Goal: Task Accomplishment & Management: Use online tool/utility

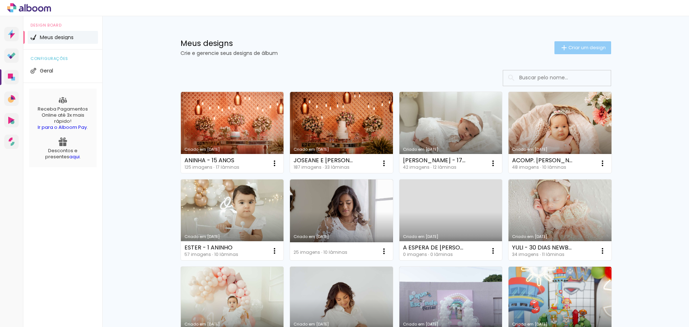
drag, startPoint x: 606, startPoint y: 44, endPoint x: 557, endPoint y: 67, distance: 53.7
click at [606, 44] on paper-button "Criar um design" at bounding box center [582, 47] width 57 height 13
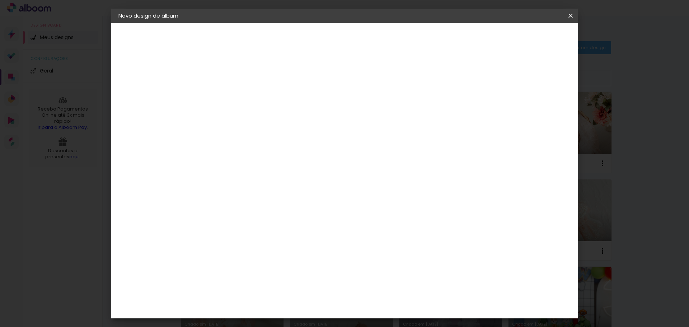
click at [236, 99] on input at bounding box center [236, 96] width 0 height 11
type input "A"
type input "[PERSON_NAME] - ACOMPANHAMENTO"
type paper-input "[PERSON_NAME] - ACOMPANHAMENTO"
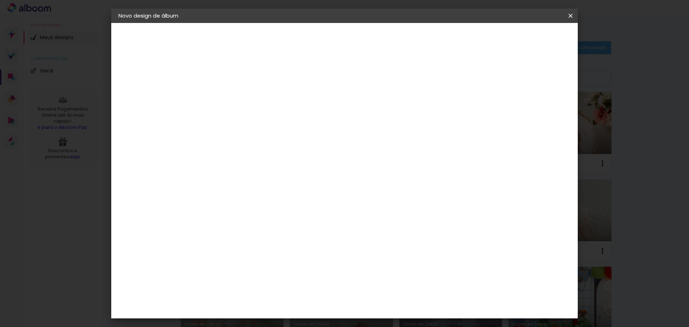
click at [309, 34] on paper-button "Avançar" at bounding box center [291, 38] width 35 height 12
click at [273, 137] on input at bounding box center [254, 136] width 72 height 9
type input "GO"
type paper-input "GO"
click at [231, 167] on paper-item "Go image" at bounding box center [246, 163] width 63 height 19
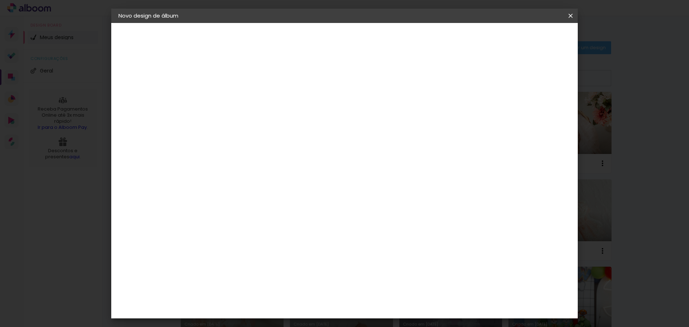
click at [0, 0] on slot "Avançar" at bounding box center [0, 0] width 0 height 0
click at [264, 121] on input "text" at bounding box center [250, 124] width 28 height 11
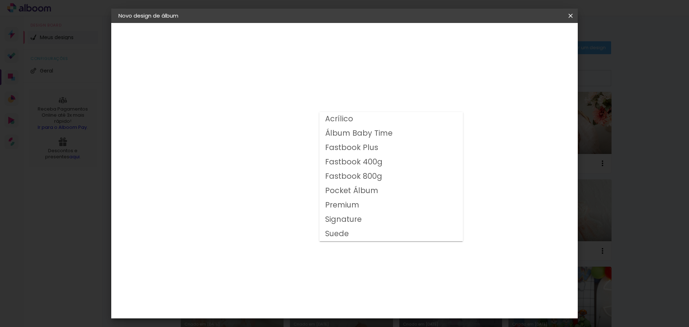
click at [0, 0] on slot "Fastbook 800g" at bounding box center [0, 0] width 0 height 0
type input "Fastbook 800g"
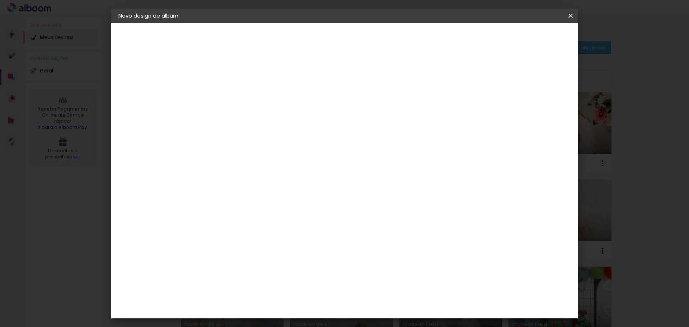
scroll to position [72, 0]
click at [284, 240] on span "20 × 20" at bounding box center [267, 251] width 33 height 23
click at [0, 0] on slot "Avançar" at bounding box center [0, 0] width 0 height 0
click at [525, 37] on span "Iniciar design" at bounding box center [509, 38] width 33 height 5
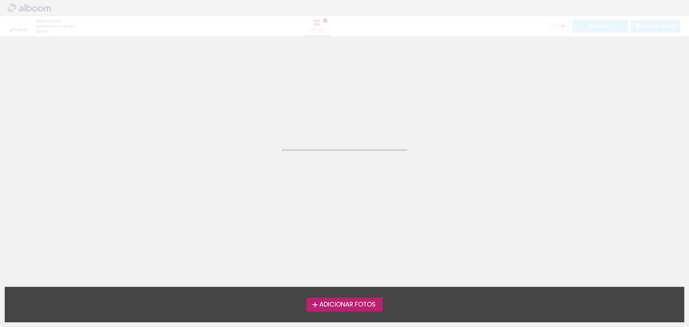
click at [364, 301] on span "Adicionar Fotos" at bounding box center [347, 304] width 56 height 6
click at [0, 0] on input "file" at bounding box center [0, 0] width 0 height 0
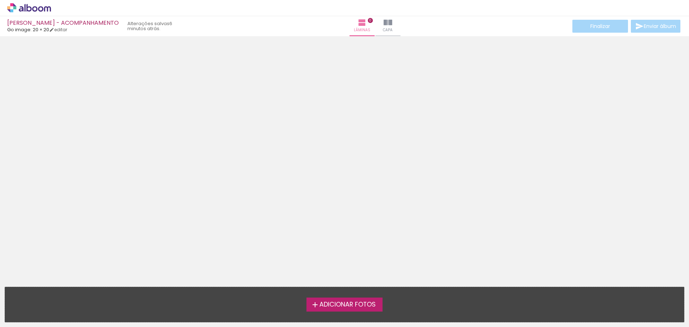
click at [350, 299] on label "Adicionar Fotos" at bounding box center [344, 304] width 76 height 14
click at [0, 0] on input "file" at bounding box center [0, 0] width 0 height 0
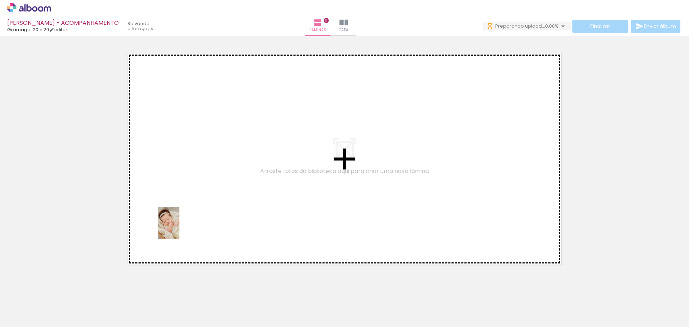
drag, startPoint x: 78, startPoint y: 313, endPoint x: 181, endPoint y: 220, distance: 138.6
click at [181, 220] on quentale-workspace at bounding box center [344, 163] width 689 height 327
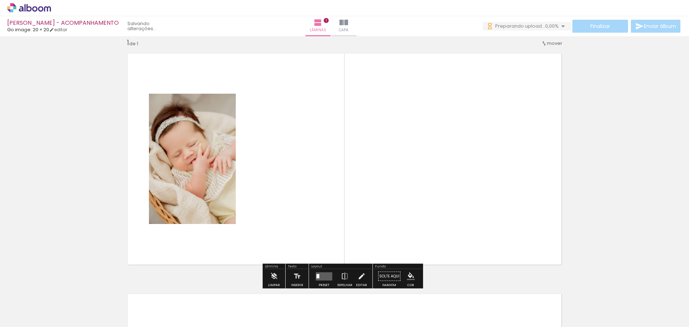
scroll to position [9, 0]
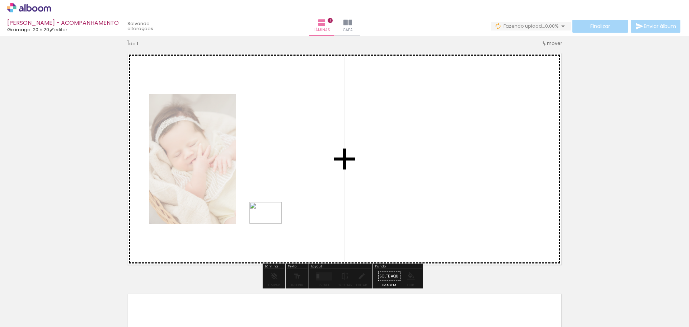
drag, startPoint x: 119, startPoint y: 303, endPoint x: 271, endPoint y: 223, distance: 172.0
click at [271, 223] on quentale-workspace at bounding box center [344, 163] width 689 height 327
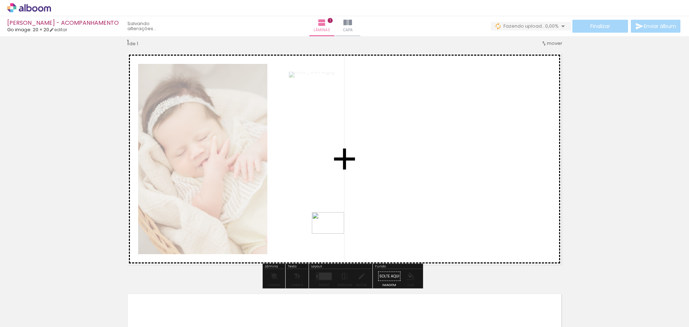
drag, startPoint x: 160, startPoint y: 308, endPoint x: 340, endPoint y: 231, distance: 196.2
click at [340, 231] on quentale-workspace at bounding box center [344, 163] width 689 height 327
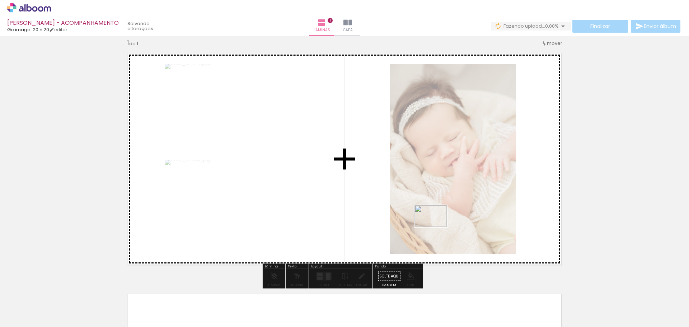
drag, startPoint x: 199, startPoint y: 306, endPoint x: 437, endPoint y: 226, distance: 250.8
click at [437, 226] on quentale-workspace at bounding box center [344, 163] width 689 height 327
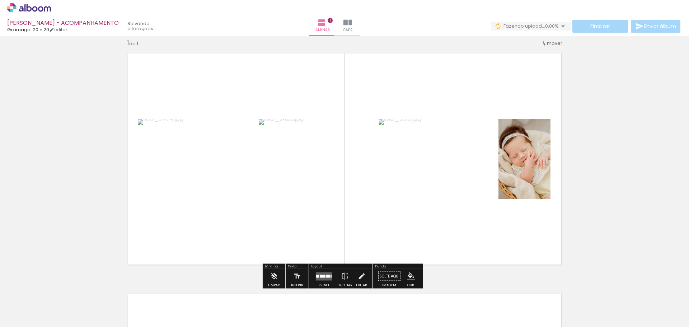
click at [319, 274] on quentale-layouter at bounding box center [324, 276] width 16 height 8
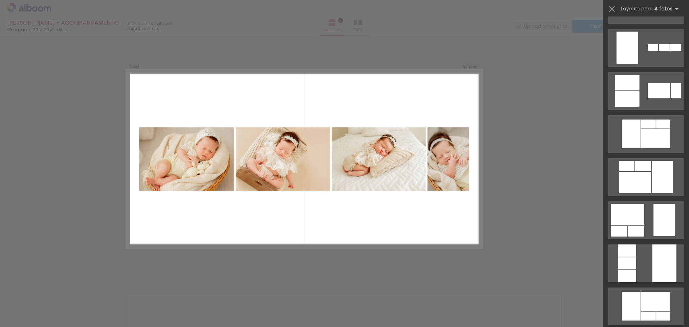
scroll to position [1255, 0]
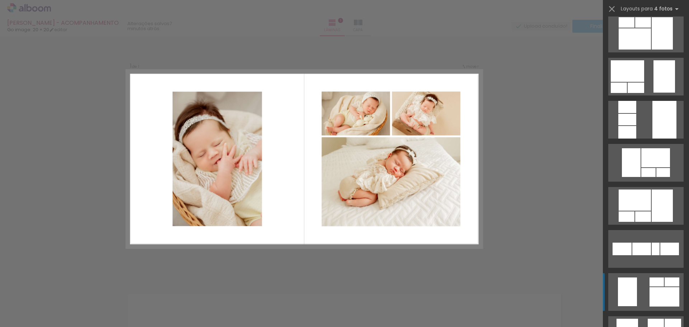
click at [652, 289] on div at bounding box center [664, 296] width 30 height 19
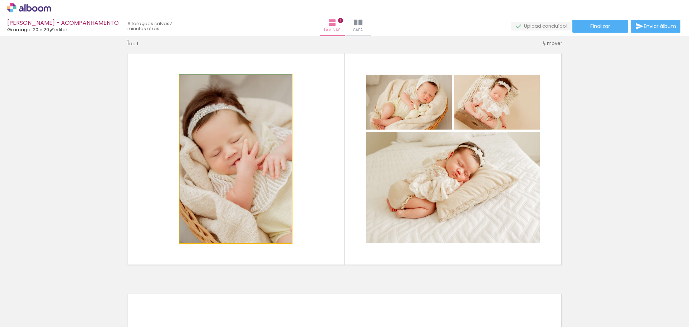
click at [238, 213] on quentale-photo at bounding box center [236, 159] width 112 height 168
click at [0, 0] on div at bounding box center [0, 0] width 0 height 0
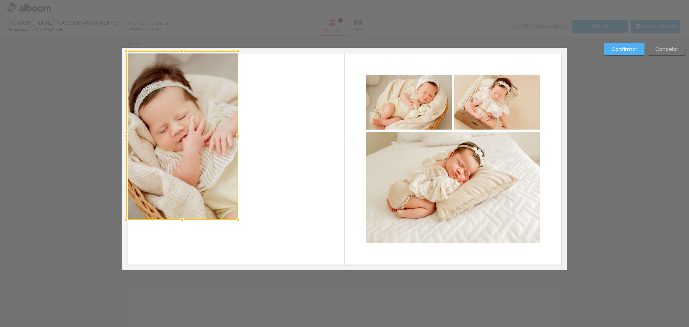
drag, startPoint x: 238, startPoint y: 198, endPoint x: 185, endPoint y: 175, distance: 58.3
click at [185, 175] on div at bounding box center [182, 135] width 112 height 168
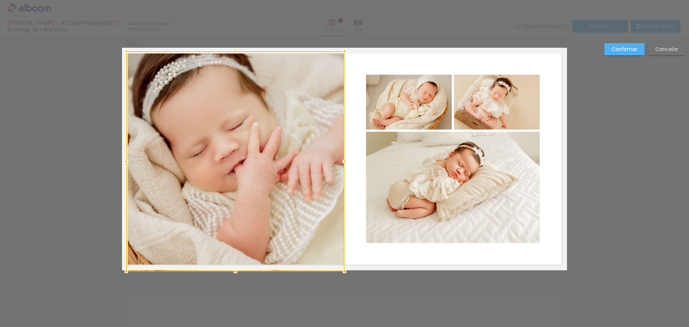
drag, startPoint x: 237, startPoint y: 218, endPoint x: 343, endPoint y: 282, distance: 123.9
click at [343, 282] on div "Inserir lâmina 1 de 1 Confirmar Cancelar" at bounding box center [344, 276] width 689 height 498
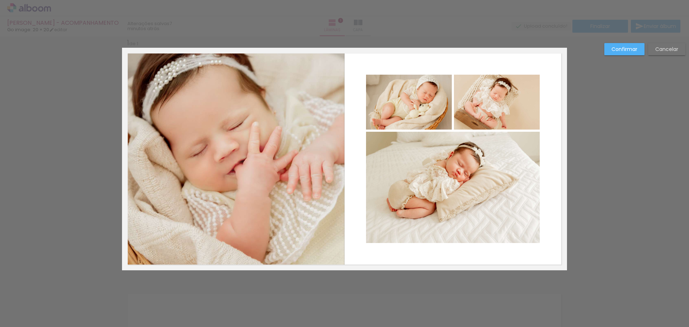
click at [0, 0] on slot "Confirmar" at bounding box center [0, 0] width 0 height 0
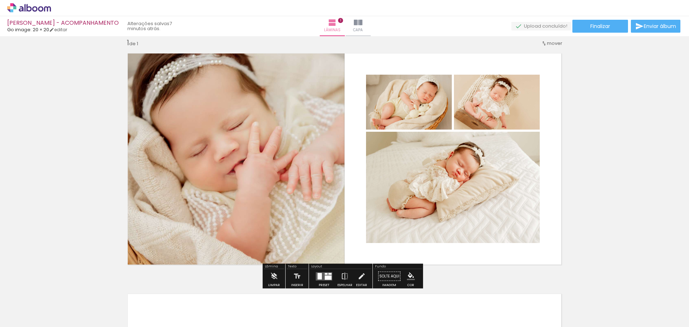
click at [626, 133] on div "Inserir lâmina 1 de 1" at bounding box center [344, 269] width 689 height 481
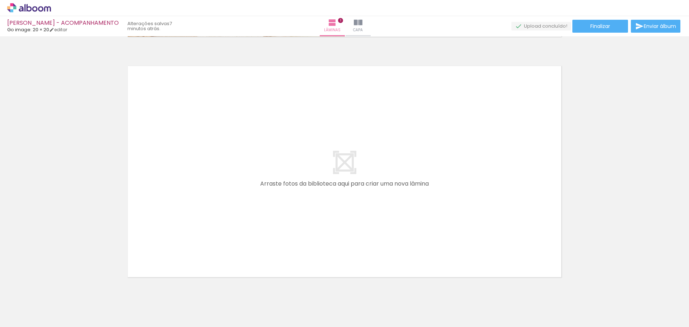
scroll to position [260, 0]
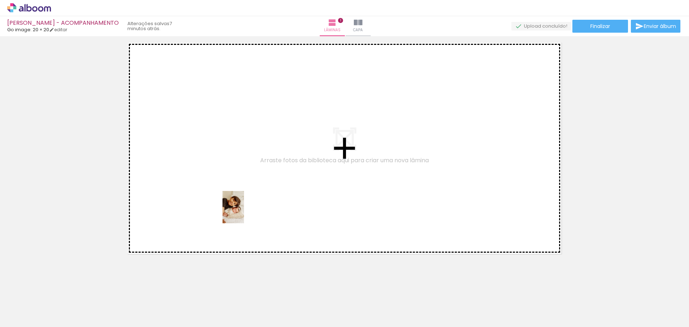
drag, startPoint x: 239, startPoint y: 295, endPoint x: 244, endPoint y: 212, distance: 83.3
click at [244, 212] on quentale-workspace at bounding box center [344, 163] width 689 height 327
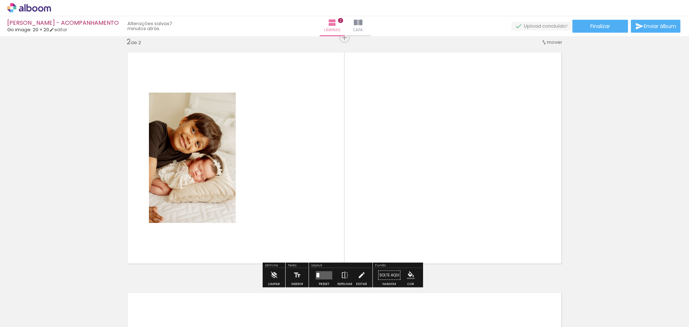
scroll to position [250, 0]
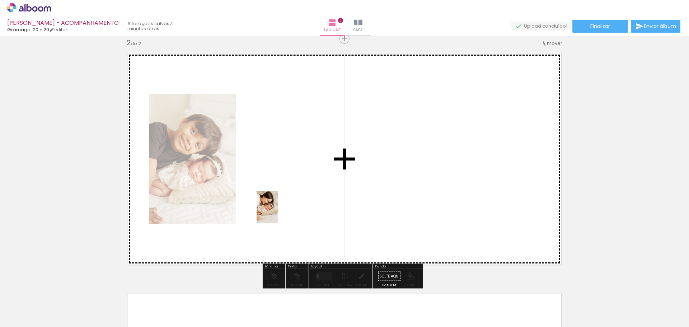
drag, startPoint x: 276, startPoint y: 297, endPoint x: 279, endPoint y: 210, distance: 86.5
click at [279, 210] on quentale-workspace at bounding box center [344, 163] width 689 height 327
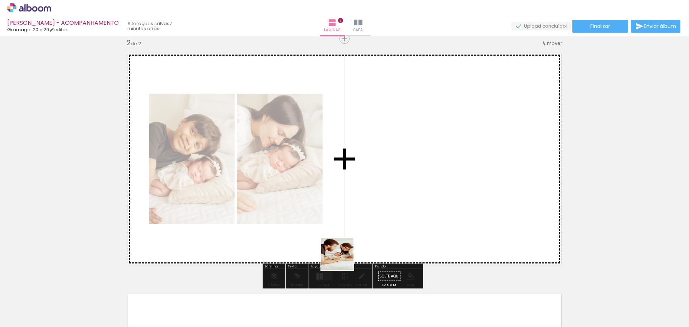
drag, startPoint x: 332, startPoint y: 284, endPoint x: 362, endPoint y: 218, distance: 72.4
click at [362, 218] on quentale-workspace at bounding box center [344, 163] width 689 height 327
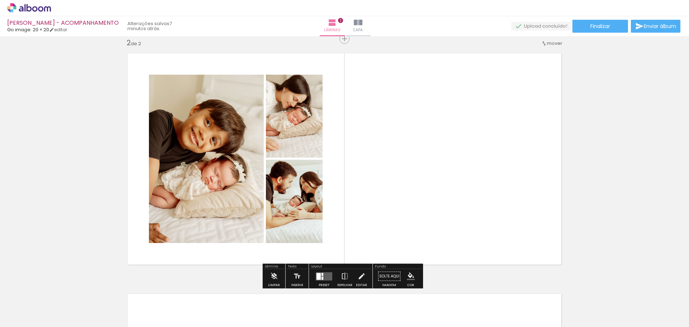
click at [320, 275] on quentale-layouter at bounding box center [324, 276] width 16 height 8
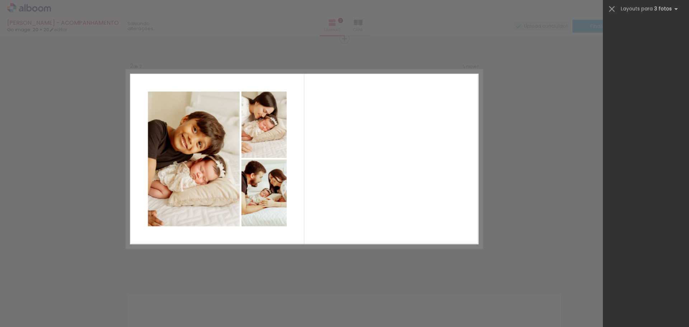
scroll to position [0, 0]
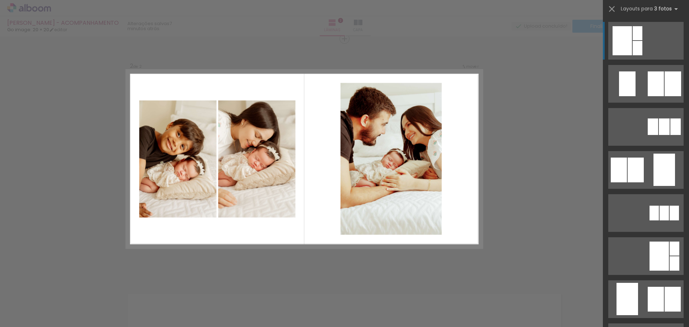
click at [538, 218] on div "Confirmar Cancelar" at bounding box center [344, 156] width 689 height 738
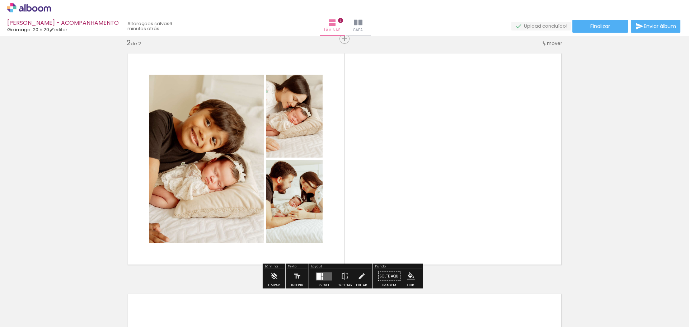
drag, startPoint x: 220, startPoint y: 291, endPoint x: 410, endPoint y: 33, distance: 320.1
click at [220, 290] on iron-icon at bounding box center [217, 288] width 8 height 8
click at [219, 290] on iron-icon at bounding box center [217, 288] width 8 height 8
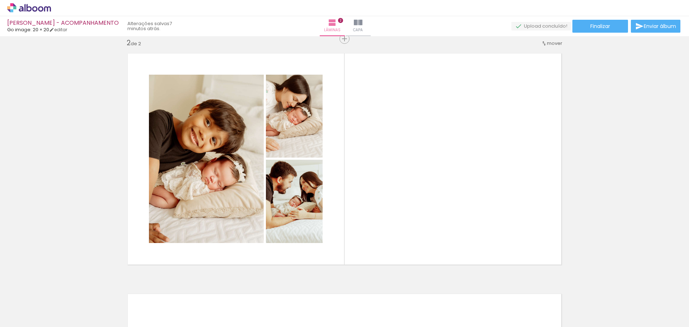
click at [21, 319] on span "Adicionar Fotos" at bounding box center [26, 317] width 22 height 8
click at [0, 0] on input "file" at bounding box center [0, 0] width 0 height 0
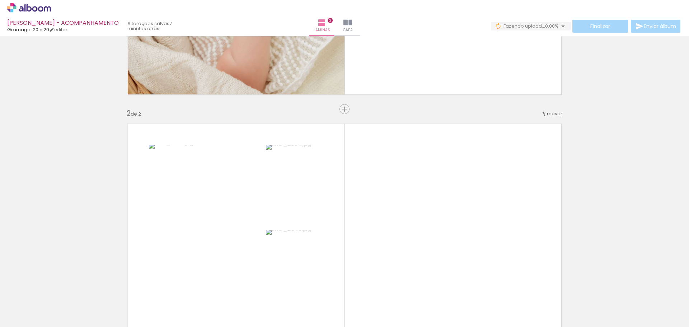
scroll to position [323, 0]
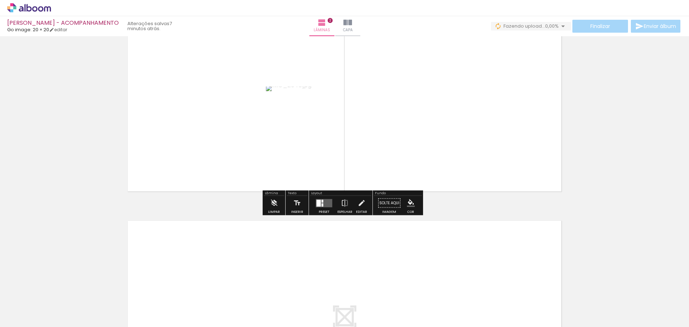
click at [316, 202] on div at bounding box center [318, 202] width 4 height 7
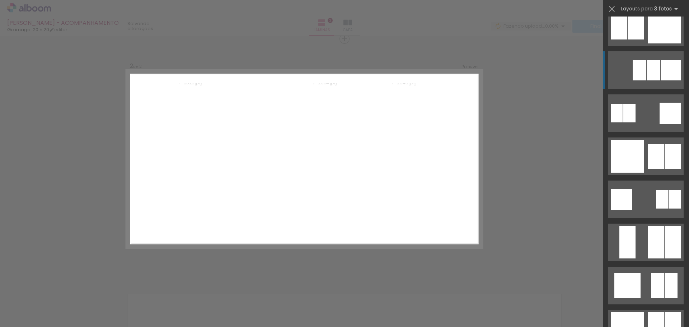
scroll to position [753, 0]
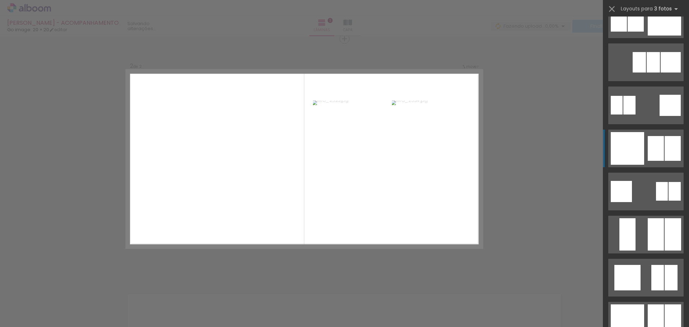
click at [657, 157] on div at bounding box center [655, 148] width 16 height 25
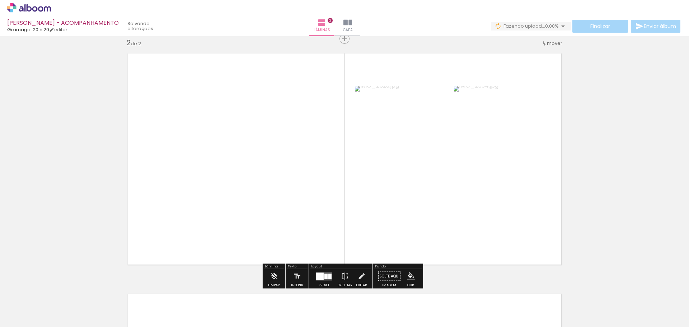
click at [309, 124] on quentale-photo at bounding box center [235, 159] width 195 height 190
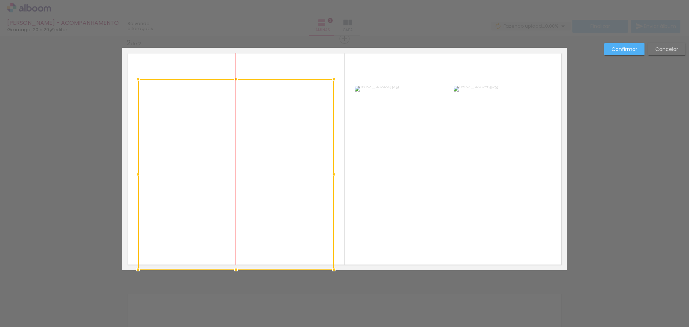
drag, startPoint x: 235, startPoint y: 93, endPoint x: 235, endPoint y: 97, distance: 3.9
click at [235, 97] on div at bounding box center [235, 174] width 195 height 190
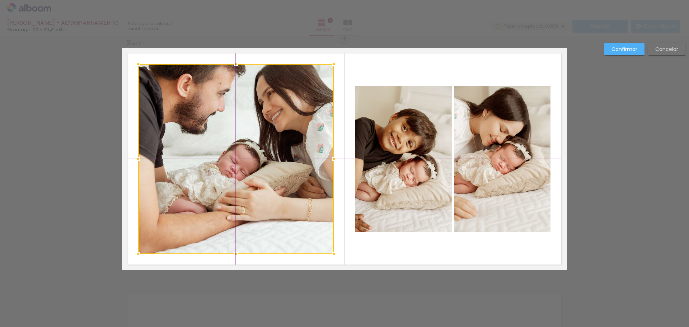
drag, startPoint x: 228, startPoint y: 104, endPoint x: 215, endPoint y: 77, distance: 30.5
click at [215, 77] on div at bounding box center [235, 159] width 195 height 190
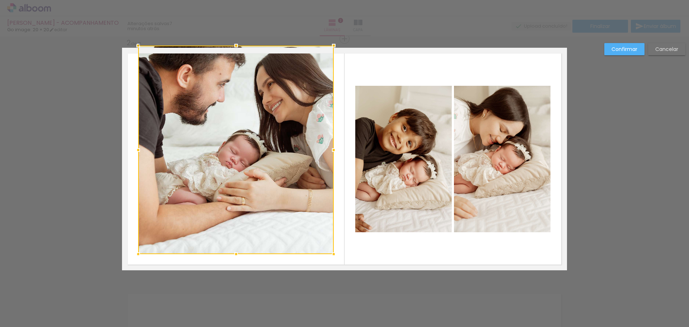
drag, startPoint x: 233, startPoint y: 63, endPoint x: 235, endPoint y: 57, distance: 7.0
click at [235, 57] on div at bounding box center [235, 150] width 195 height 208
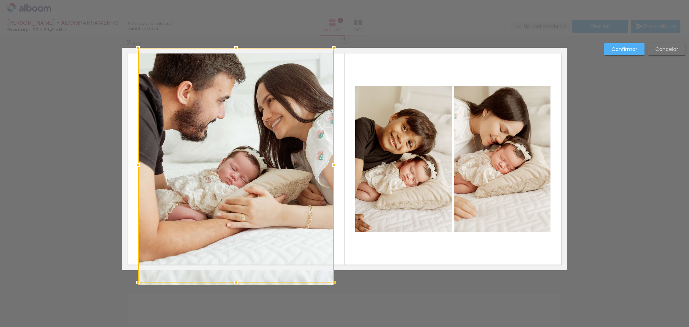
drag, startPoint x: 233, startPoint y: 255, endPoint x: 235, endPoint y: 268, distance: 13.0
click at [235, 268] on div at bounding box center [235, 165] width 195 height 235
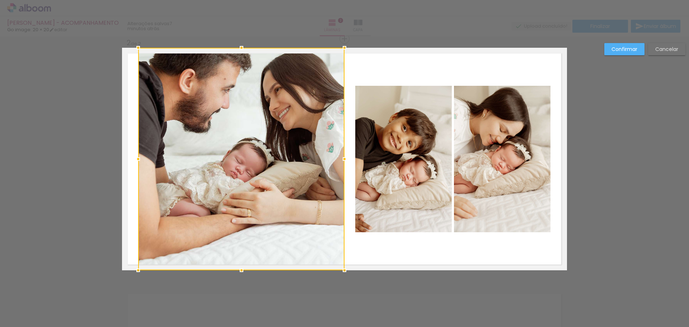
drag, startPoint x: 330, startPoint y: 156, endPoint x: 341, endPoint y: 156, distance: 10.8
click at [341, 156] on div at bounding box center [344, 159] width 14 height 14
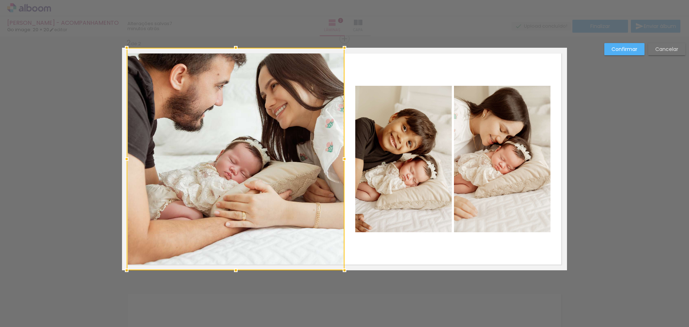
drag, startPoint x: 137, startPoint y: 160, endPoint x: 127, endPoint y: 160, distance: 10.0
click at [126, 160] on div at bounding box center [126, 159] width 14 height 14
click at [0, 0] on slot "Confirmar" at bounding box center [0, 0] width 0 height 0
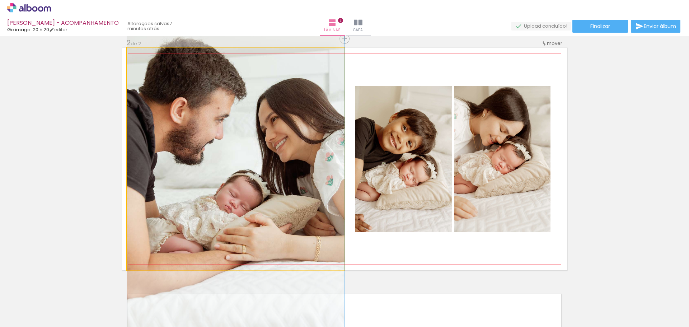
drag, startPoint x: 217, startPoint y: 108, endPoint x: 216, endPoint y: 142, distance: 33.4
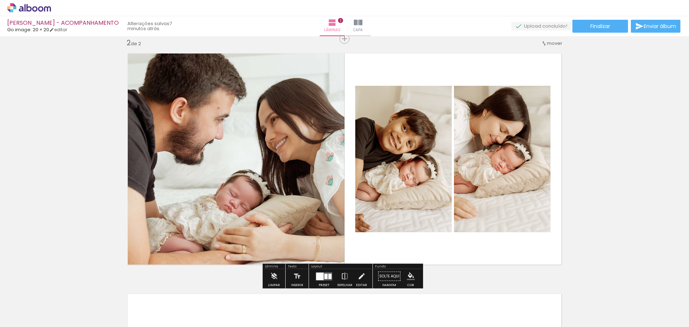
click at [571, 183] on div "Inserir lâmina 1 de 2 Inserir lâmina 2 de 2" at bounding box center [344, 149] width 689 height 721
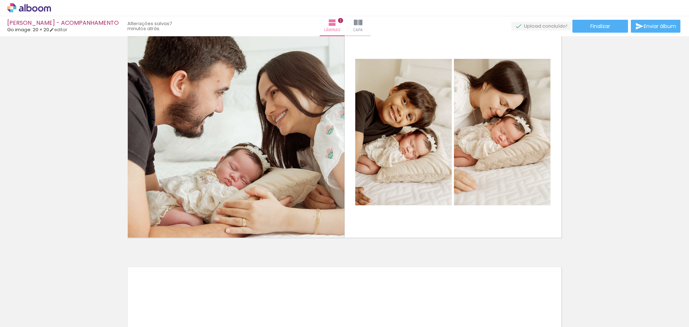
scroll to position [359, 0]
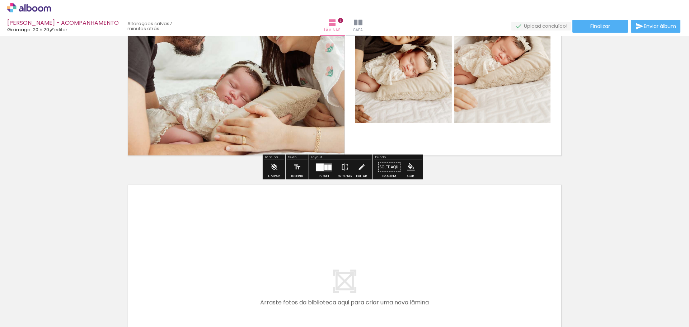
click at [328, 172] on div at bounding box center [323, 167] width 19 height 14
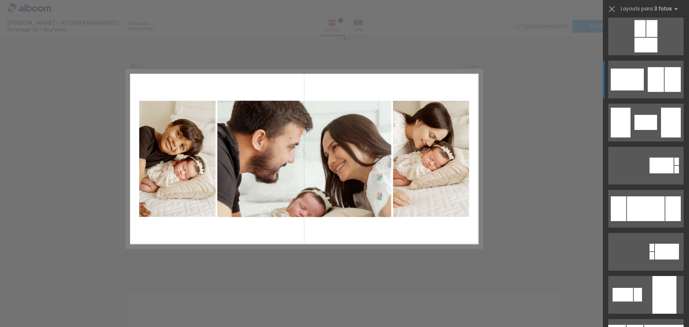
scroll to position [2331, 0]
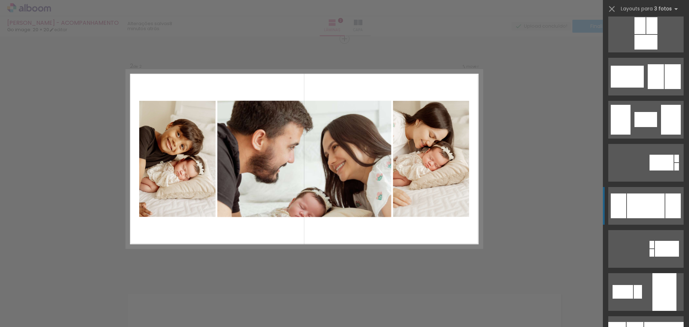
click at [654, 214] on div at bounding box center [645, 205] width 38 height 25
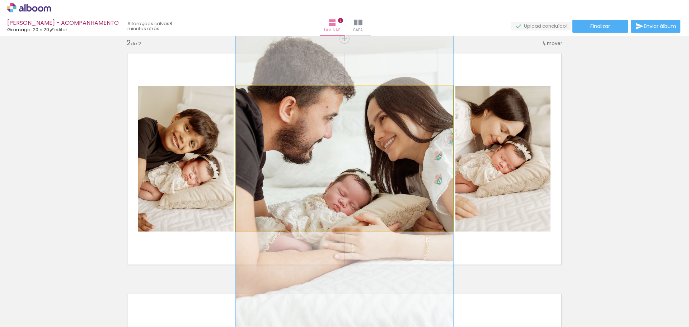
drag, startPoint x: 427, startPoint y: 172, endPoint x: 426, endPoint y: 147, distance: 25.8
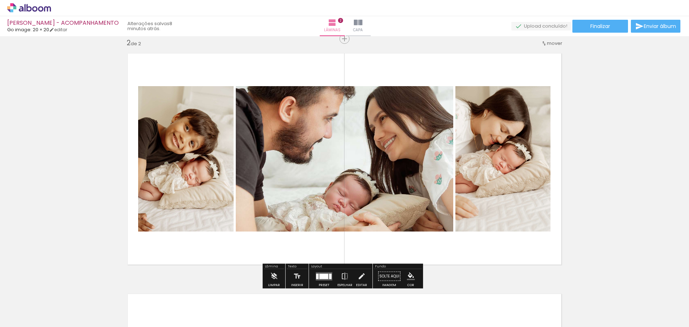
click at [627, 173] on div "Inserir lâmina 1 de 2 Inserir lâmina 2 de 2" at bounding box center [344, 149] width 689 height 721
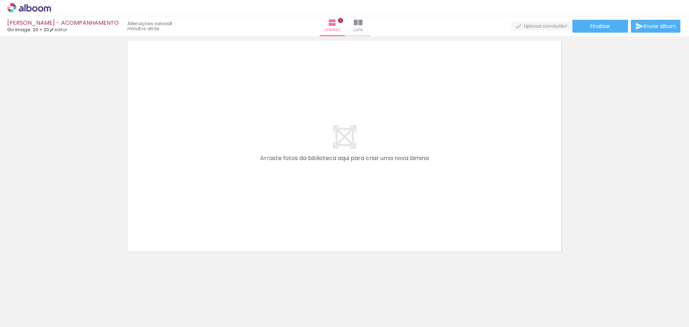
scroll to position [503, 0]
click at [25, 316] on span "Adicionar Fotos" at bounding box center [26, 317] width 22 height 8
click at [0, 0] on input "file" at bounding box center [0, 0] width 0 height 0
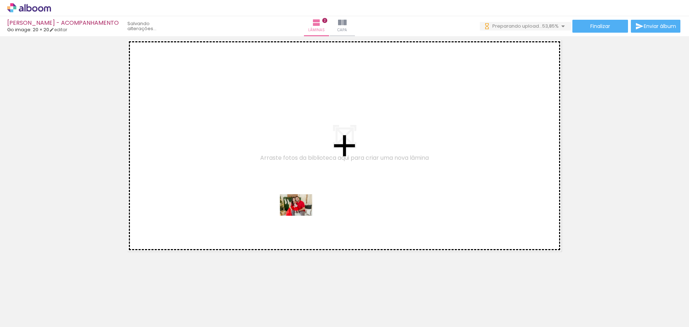
scroll to position [0, 0]
drag, startPoint x: 355, startPoint y: 303, endPoint x: 301, endPoint y: 216, distance: 102.4
click at [301, 216] on quentale-workspace at bounding box center [344, 163] width 689 height 327
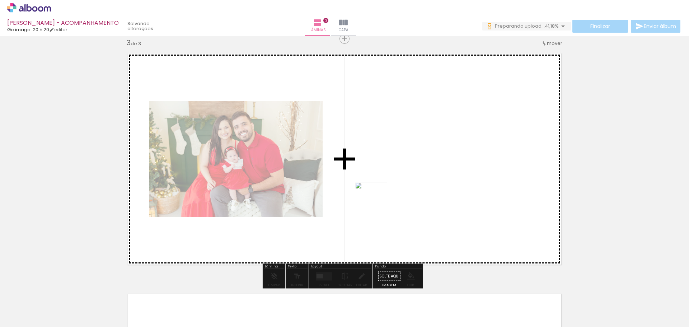
drag, startPoint x: 479, startPoint y: 309, endPoint x: 376, endPoint y: 203, distance: 147.6
click at [376, 203] on quentale-workspace at bounding box center [344, 163] width 689 height 327
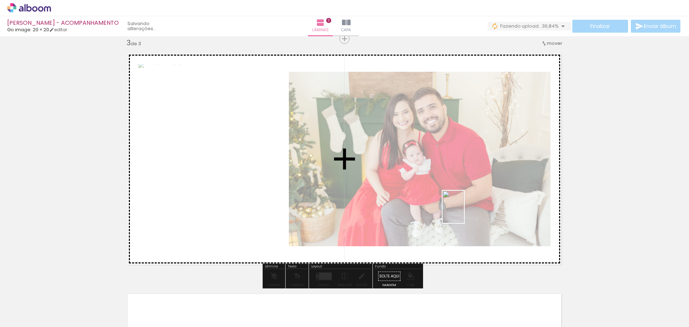
drag, startPoint x: 518, startPoint y: 314, endPoint x: 464, endPoint y: 212, distance: 116.1
click at [464, 212] on quentale-workspace at bounding box center [344, 163] width 689 height 327
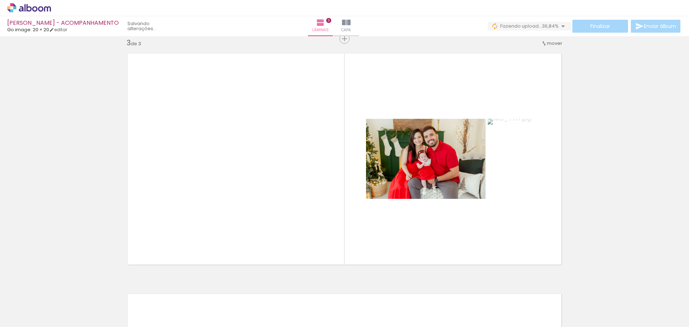
scroll to position [0, 136]
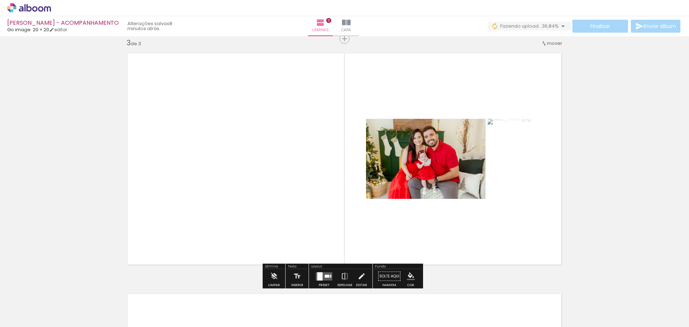
click at [326, 271] on div at bounding box center [323, 276] width 19 height 14
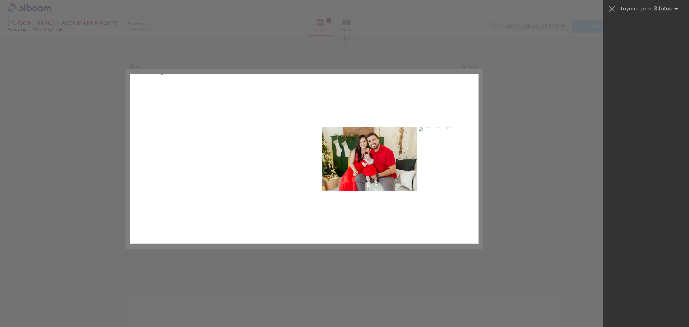
scroll to position [0, 0]
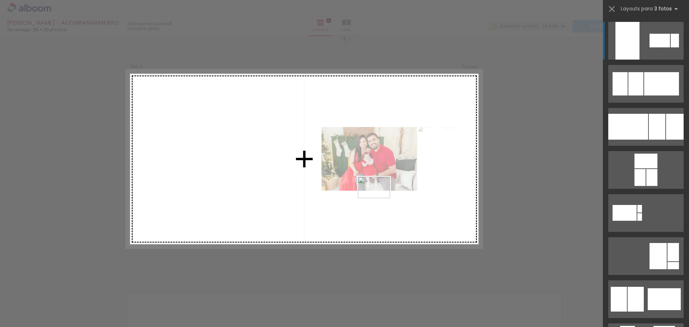
drag, startPoint x: 417, startPoint y: 281, endPoint x: 379, endPoint y: 198, distance: 91.0
click at [379, 198] on quentale-workspace at bounding box center [344, 163] width 689 height 327
drag, startPoint x: 429, startPoint y: 298, endPoint x: 404, endPoint y: 184, distance: 117.0
click at [404, 184] on quentale-workspace at bounding box center [344, 163] width 689 height 327
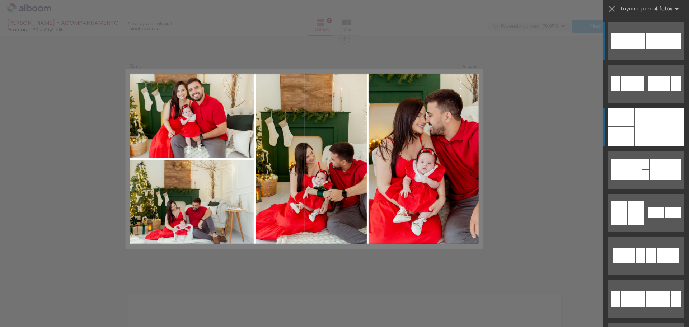
click at [662, 130] on div at bounding box center [671, 127] width 23 height 38
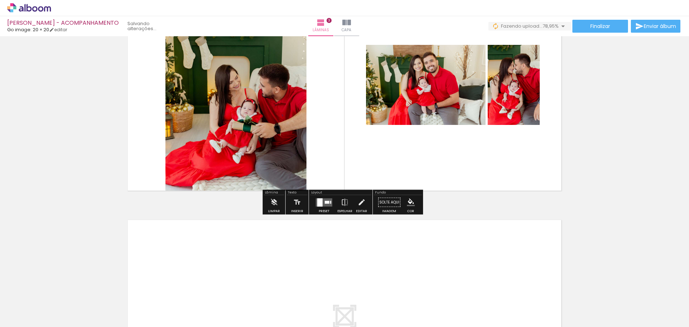
scroll to position [490, 0]
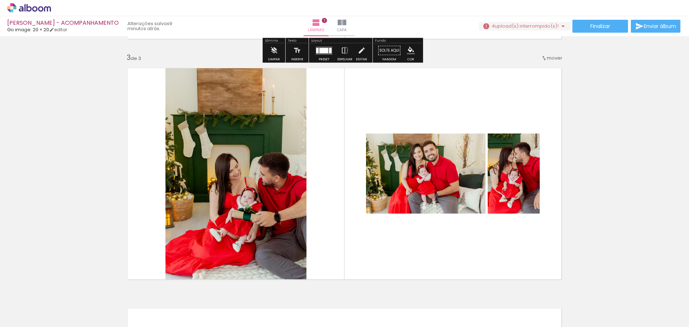
scroll to position [574, 0]
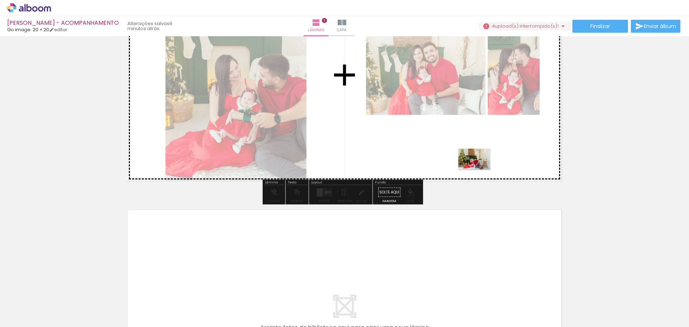
drag, startPoint x: 547, startPoint y: 307, endPoint x: 479, endPoint y: 170, distance: 152.2
click at [479, 170] on quentale-workspace at bounding box center [344, 163] width 689 height 327
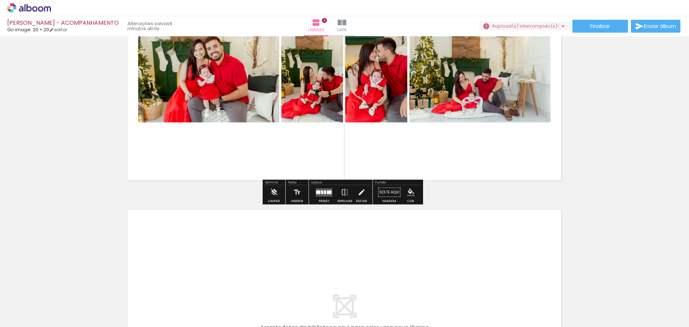
click at [318, 190] on div at bounding box center [318, 192] width 4 height 4
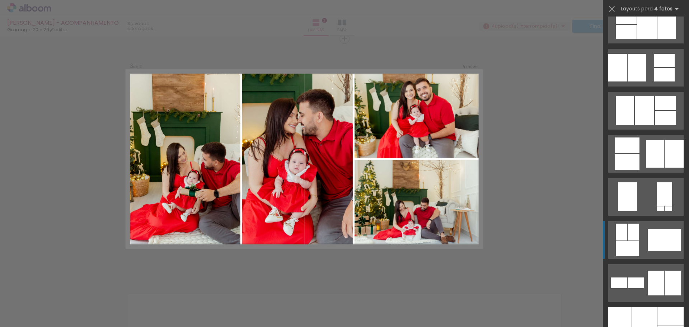
scroll to position [466, 0]
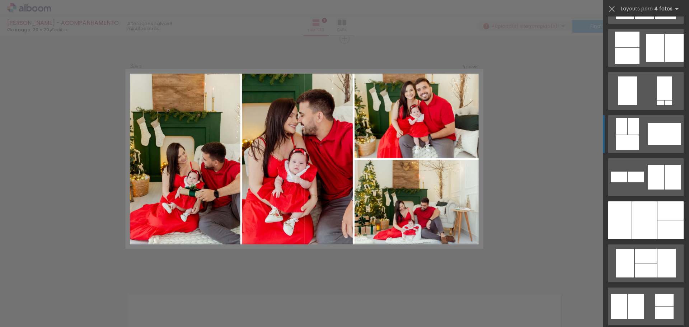
click at [677, 224] on div at bounding box center [670, 229] width 26 height 19
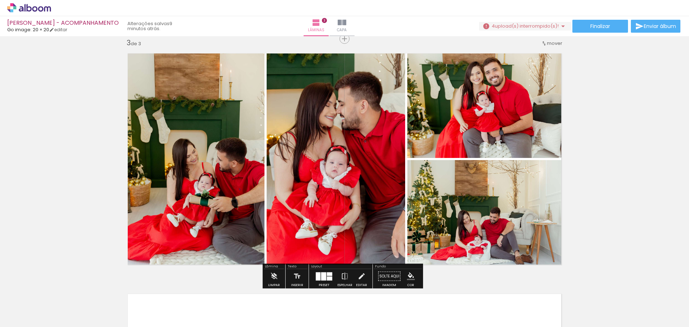
click at [647, 194] on div "Inserir lâmina 1 de 3 Inserir lâmina 2 de 3 Inserir lâmina 3 de 3" at bounding box center [344, 29] width 689 height 961
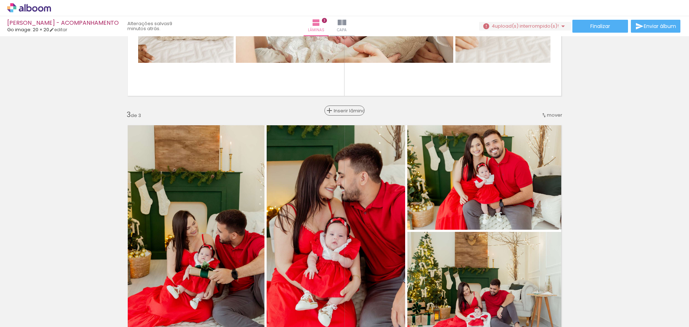
click at [337, 108] on div "Inserir lâmina" at bounding box center [344, 110] width 39 height 9
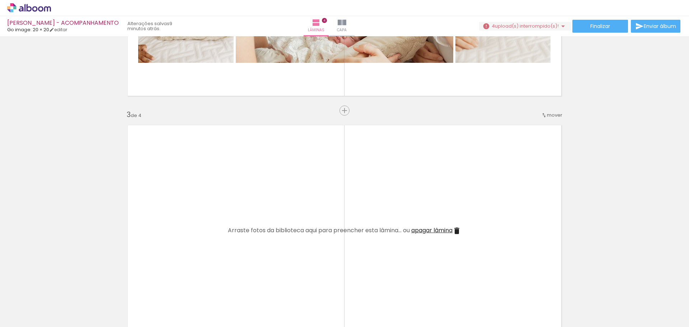
scroll to position [0, 136]
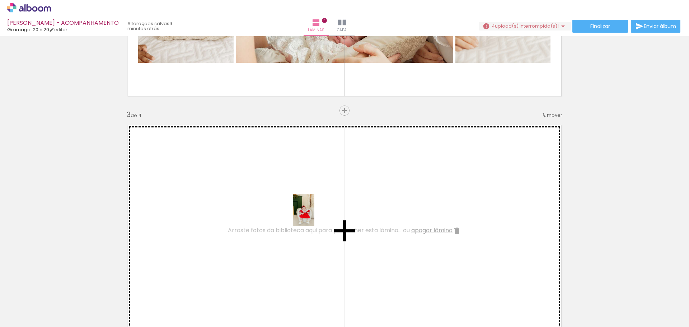
drag, startPoint x: 466, startPoint y: 307, endPoint x: 314, endPoint y: 215, distance: 177.8
click at [314, 215] on quentale-workspace at bounding box center [344, 163] width 689 height 327
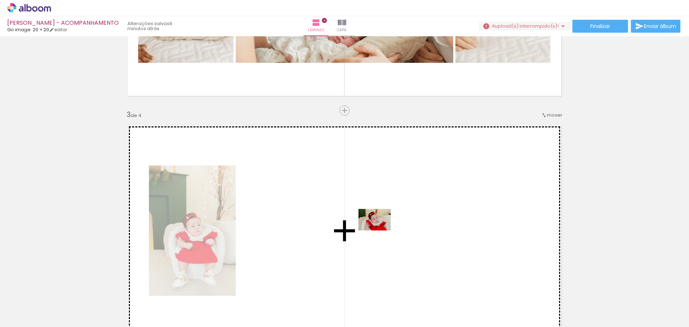
drag, startPoint x: 502, startPoint y: 303, endPoint x: 380, endPoint y: 230, distance: 142.4
click at [380, 230] on quentale-workspace at bounding box center [344, 163] width 689 height 327
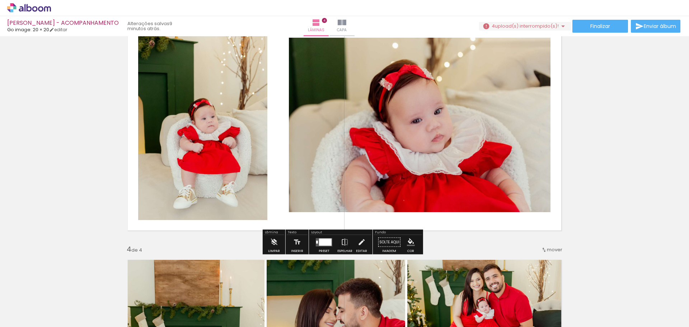
scroll to position [526, 0]
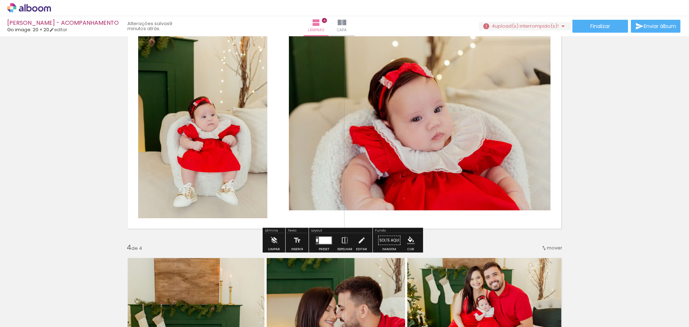
click at [327, 240] on div at bounding box center [325, 239] width 13 height 7
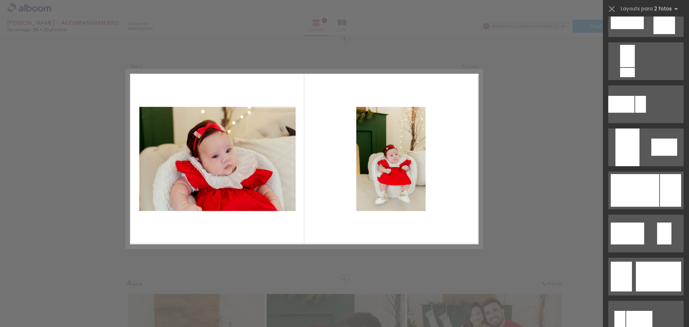
scroll to position [287, 0]
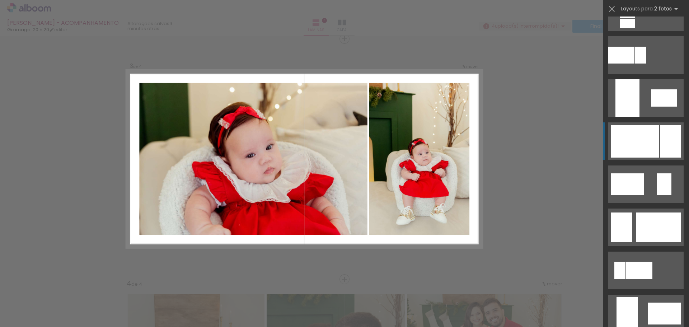
click at [659, 126] on div at bounding box center [669, 141] width 21 height 33
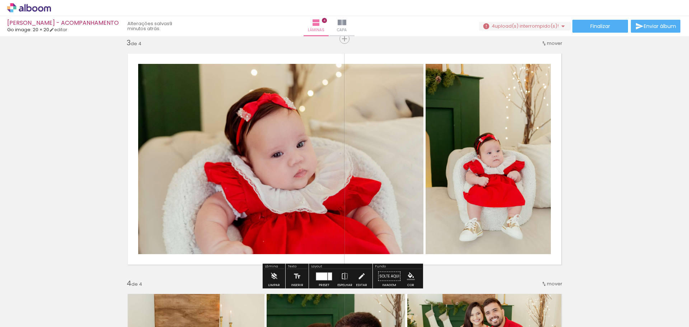
click at [596, 130] on div "Inserir lâmina 1 de 4 Inserir lâmina 2 de 4 Inserir lâmina 3 de 4 Inserir lâmin…" at bounding box center [344, 150] width 689 height 1202
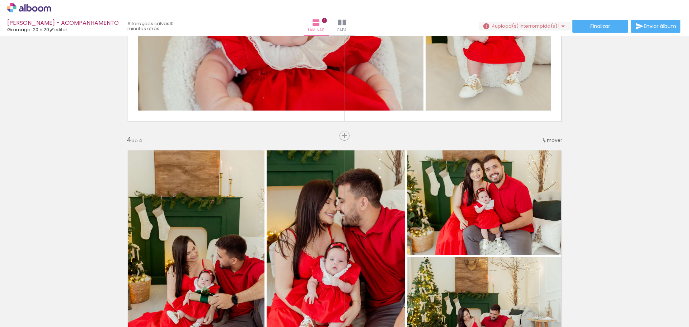
scroll to position [777, 0]
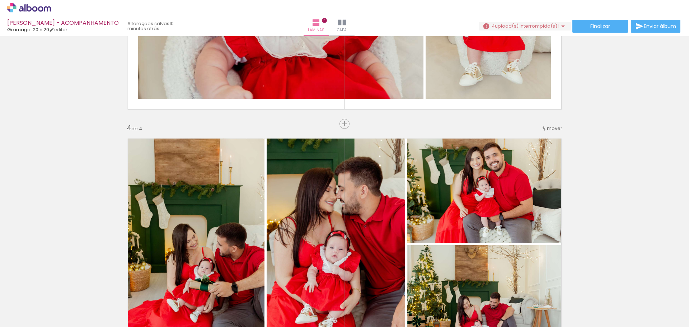
scroll to position [633, 0]
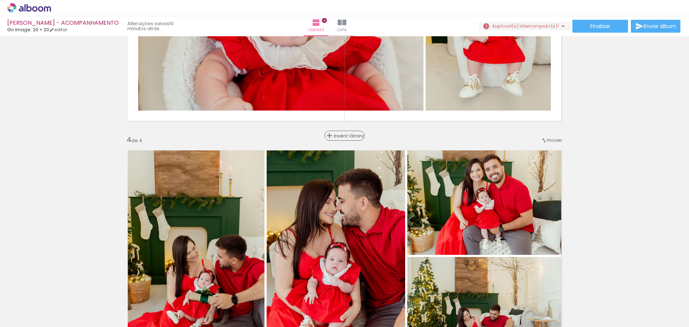
click at [343, 135] on span "Inserir lâmina" at bounding box center [347, 135] width 28 height 5
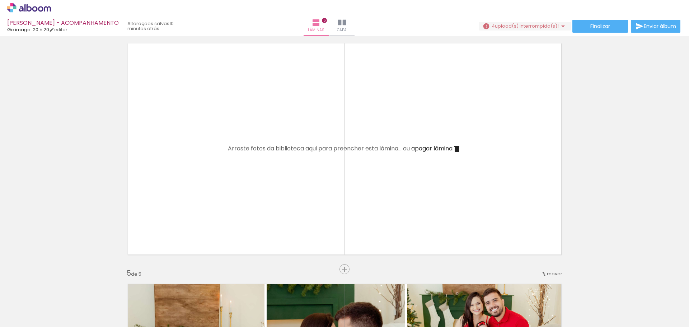
scroll to position [741, 0]
click at [460, 148] on iron-icon at bounding box center [456, 148] width 9 height 9
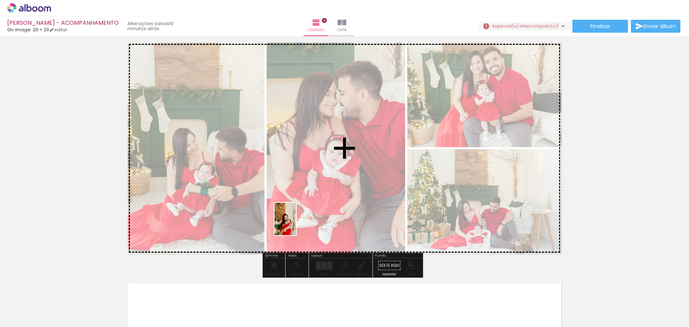
drag, startPoint x: 251, startPoint y: 307, endPoint x: 296, endPoint y: 224, distance: 94.4
click at [296, 224] on quentale-workspace at bounding box center [344, 163] width 689 height 327
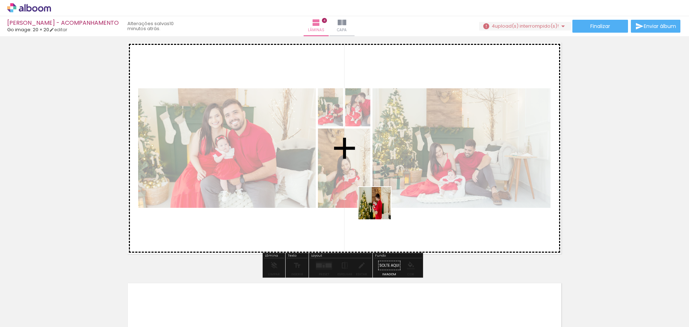
drag, startPoint x: 306, startPoint y: 306, endPoint x: 382, endPoint y: 207, distance: 124.8
click at [382, 207] on quentale-workspace at bounding box center [344, 163] width 689 height 327
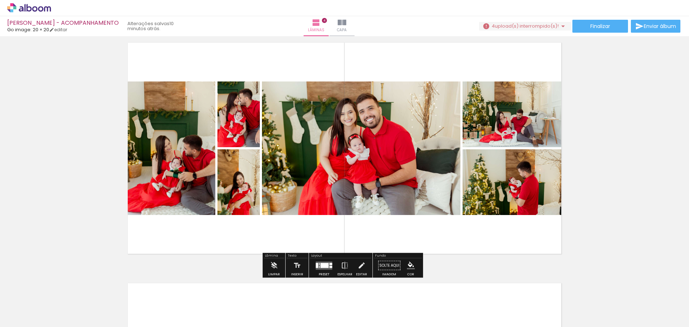
click at [321, 270] on div at bounding box center [323, 265] width 19 height 14
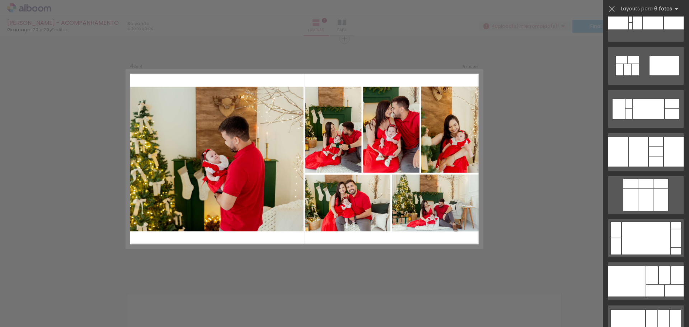
scroll to position [1542, 0]
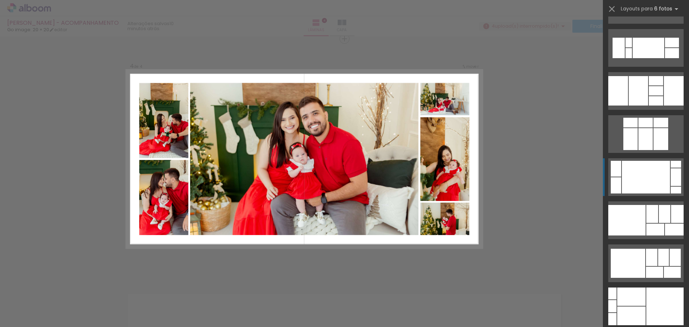
click at [653, 177] on div at bounding box center [645, 177] width 48 height 33
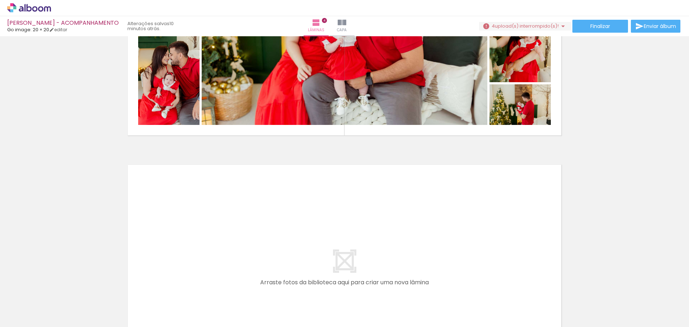
scroll to position [874, 0]
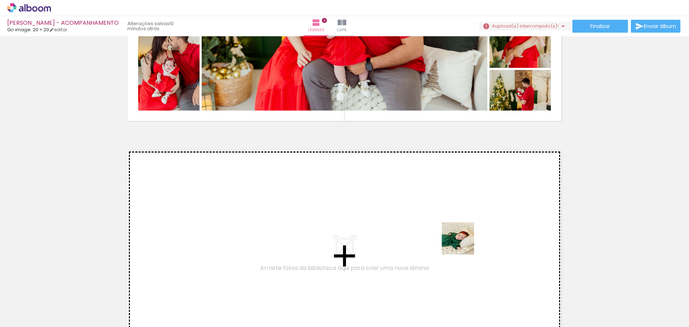
drag, startPoint x: 543, startPoint y: 306, endPoint x: 463, endPoint y: 241, distance: 103.6
click at [463, 241] on quentale-workspace at bounding box center [344, 163] width 689 height 327
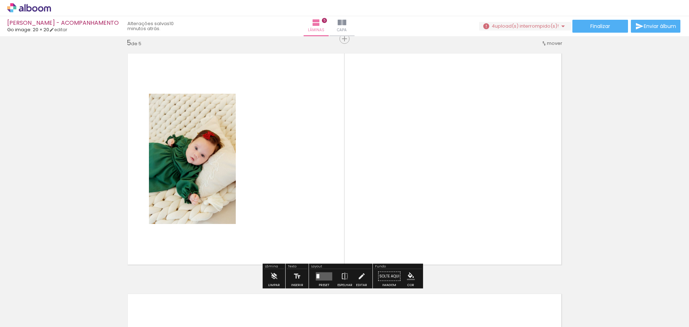
scroll to position [970, 0]
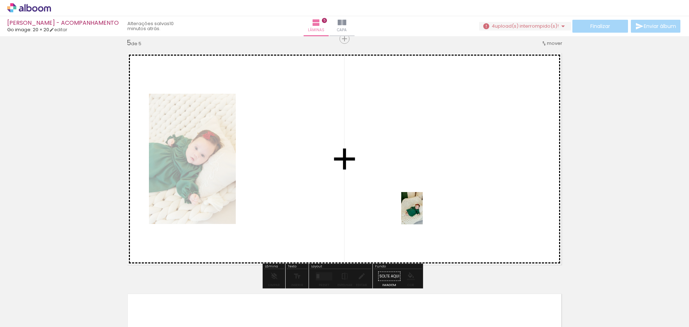
drag, startPoint x: 579, startPoint y: 301, endPoint x: 422, endPoint y: 213, distance: 179.3
click at [422, 213] on quentale-workspace at bounding box center [344, 163] width 689 height 327
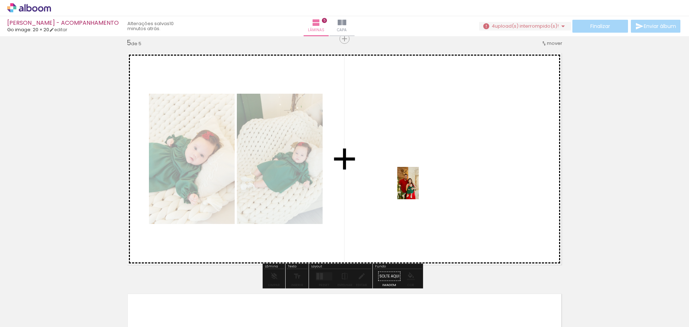
drag, startPoint x: 614, startPoint y: 300, endPoint x: 418, endPoint y: 188, distance: 225.0
click at [418, 188] on quentale-workspace at bounding box center [344, 163] width 689 height 327
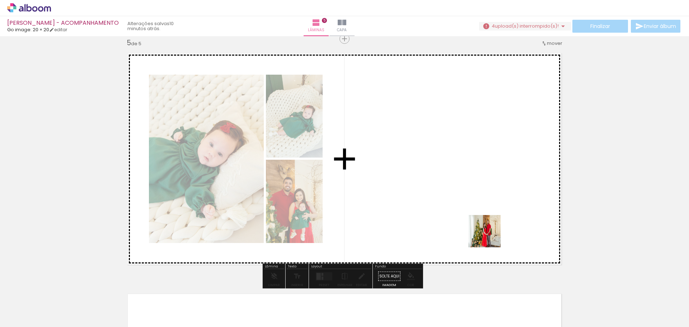
drag, startPoint x: 658, startPoint y: 299, endPoint x: 478, endPoint y: 228, distance: 193.4
click at [478, 228] on quentale-workspace at bounding box center [344, 163] width 689 height 327
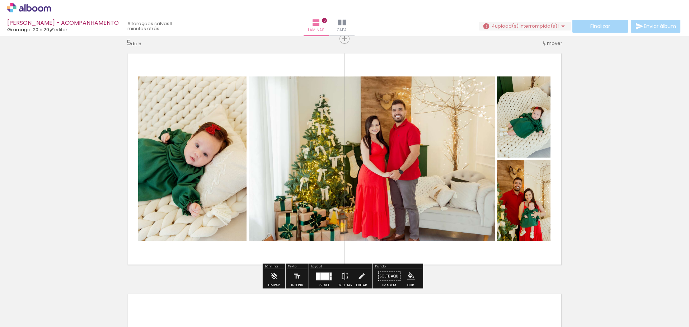
click at [325, 279] on div at bounding box center [324, 275] width 9 height 7
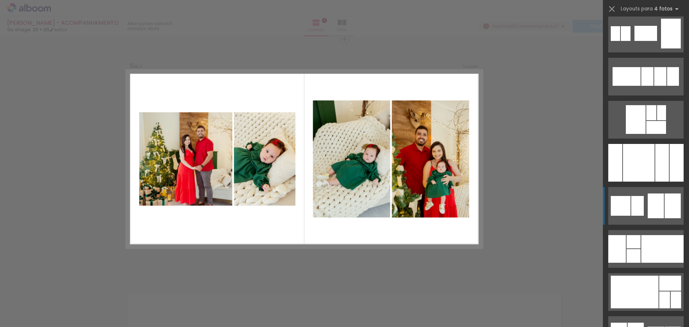
scroll to position [2940, 0]
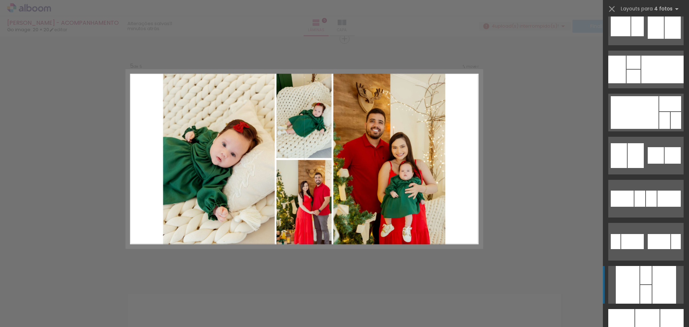
click at [640, 287] on div at bounding box center [645, 294] width 11 height 19
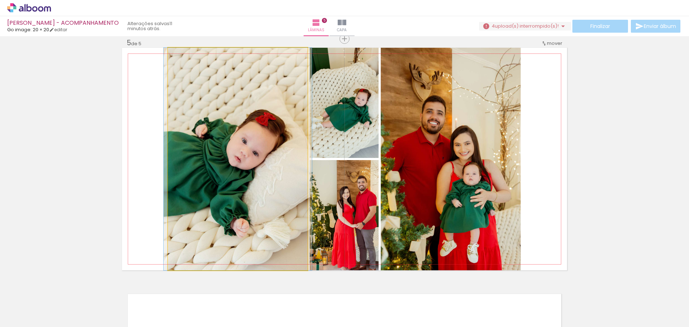
click at [301, 177] on quentale-photo at bounding box center [237, 159] width 139 height 222
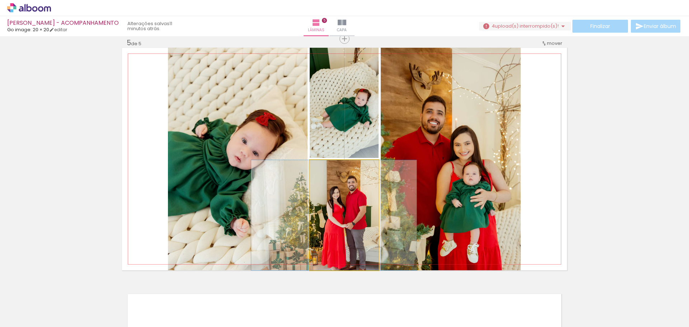
drag, startPoint x: 342, startPoint y: 194, endPoint x: 331, endPoint y: 191, distance: 10.8
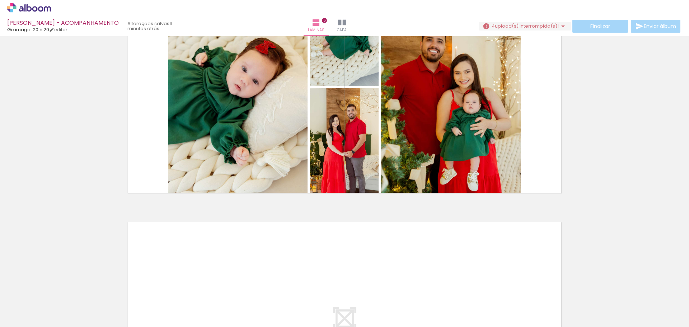
scroll to position [1186, 0]
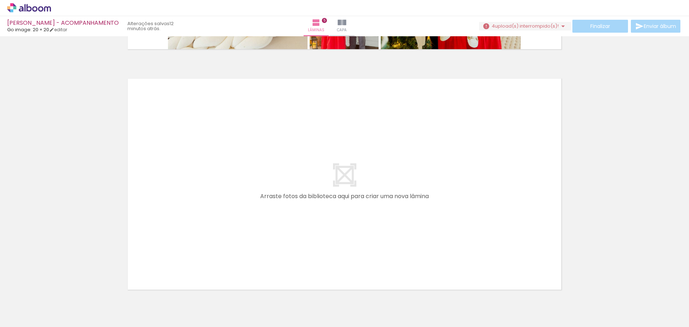
click at [33, 317] on span "Adicionar Fotos" at bounding box center [26, 317] width 22 height 8
click at [0, 0] on input "file" at bounding box center [0, 0] width 0 height 0
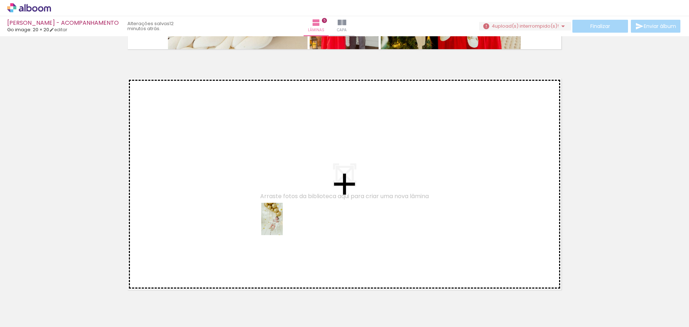
drag, startPoint x: 307, startPoint y: 311, endPoint x: 283, endPoint y: 224, distance: 90.4
click at [283, 224] on quentale-workspace at bounding box center [344, 163] width 689 height 327
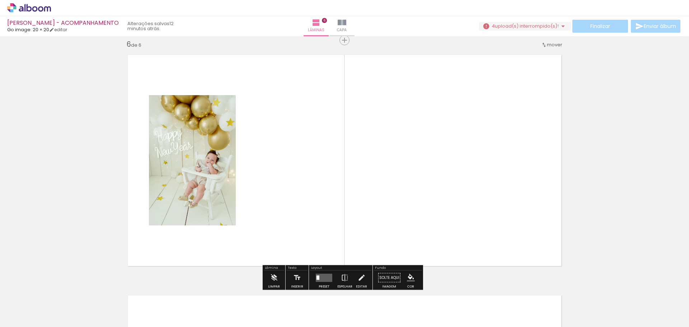
scroll to position [1211, 0]
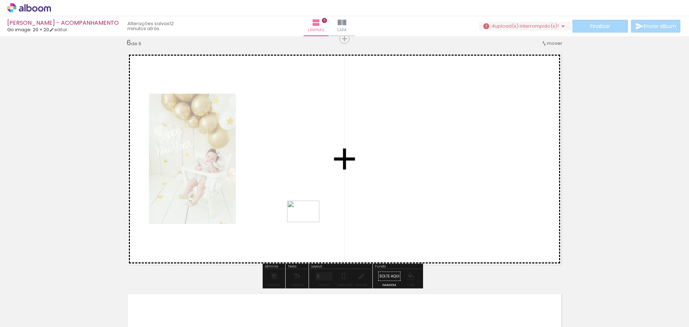
drag, startPoint x: 336, startPoint y: 312, endPoint x: 308, endPoint y: 222, distance: 94.6
click at [308, 222] on quentale-workspace at bounding box center [344, 163] width 689 height 327
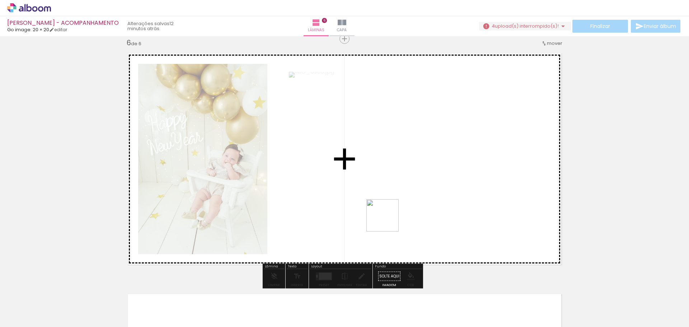
drag, startPoint x: 389, startPoint y: 310, endPoint x: 388, endPoint y: 221, distance: 89.7
click at [388, 221] on quentale-workspace at bounding box center [344, 163] width 689 height 327
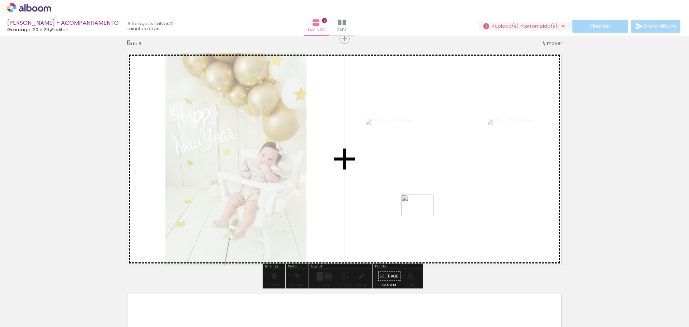
drag, startPoint x: 422, startPoint y: 301, endPoint x: 422, endPoint y: 216, distance: 85.3
click at [422, 216] on quentale-workspace at bounding box center [344, 163] width 689 height 327
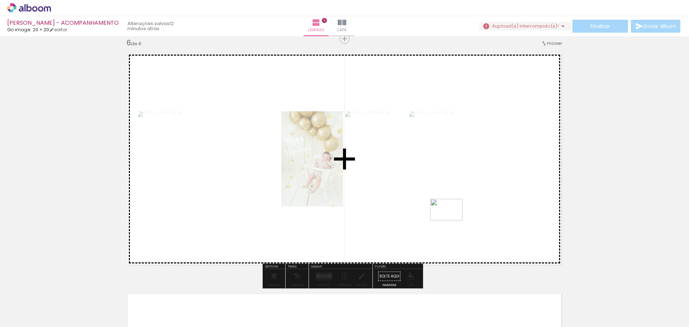
drag, startPoint x: 451, startPoint y: 283, endPoint x: 451, endPoint y: 220, distance: 63.1
click at [451, 220] on quentale-workspace at bounding box center [344, 163] width 689 height 327
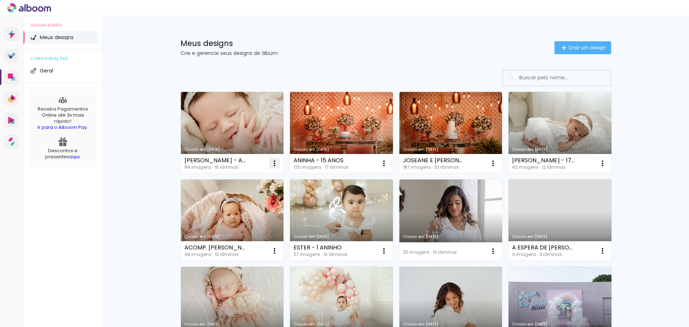
click at [274, 161] on iron-icon at bounding box center [274, 163] width 9 height 9
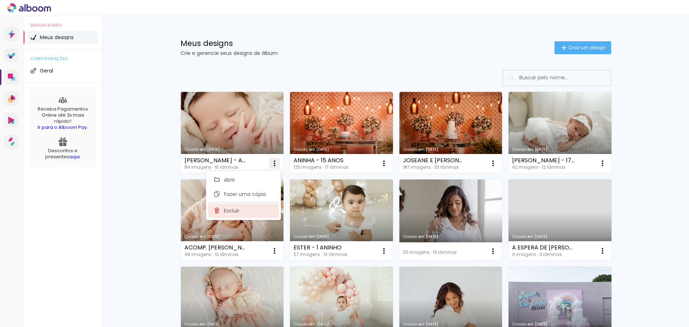
click at [239, 216] on paper-item "Excluir" at bounding box center [243, 210] width 71 height 14
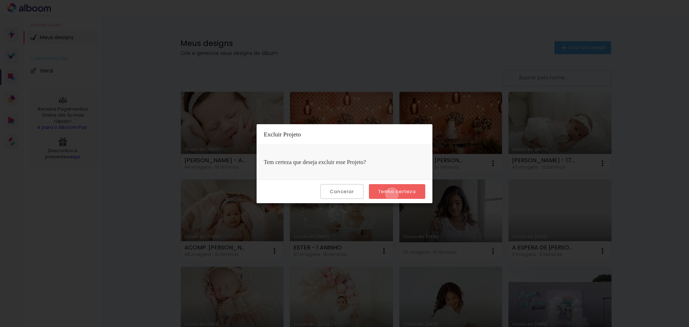
click at [0, 0] on slot "Tenho certeza" at bounding box center [0, 0] width 0 height 0
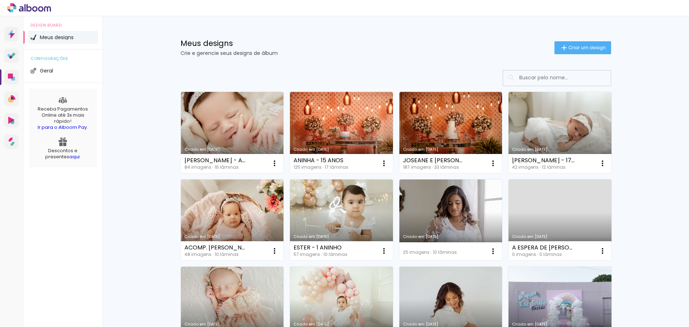
click at [397, 191] on quentale-directory at bounding box center [344, 163] width 689 height 327
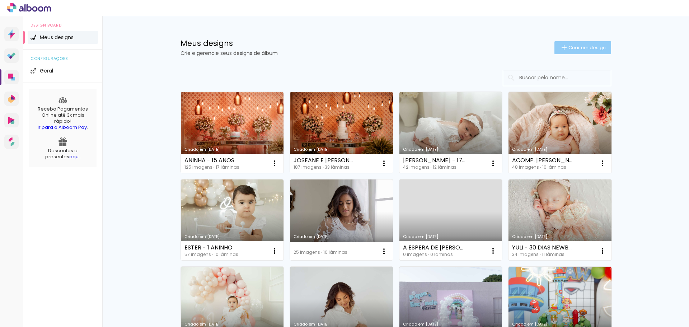
click at [572, 44] on paper-button "Criar um design" at bounding box center [582, 47] width 57 height 13
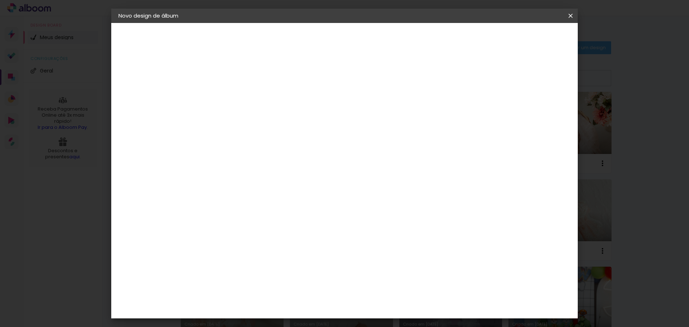
click at [236, 96] on input at bounding box center [236, 96] width 0 height 11
type input "[PERSON_NAME] - ACOMPANHAMENTO"
type paper-input "[PERSON_NAME] - ACOMPANHAMENTO"
click at [0, 0] on slot "Avançar" at bounding box center [0, 0] width 0 height 0
click at [290, 134] on input at bounding box center [254, 136] width 72 height 9
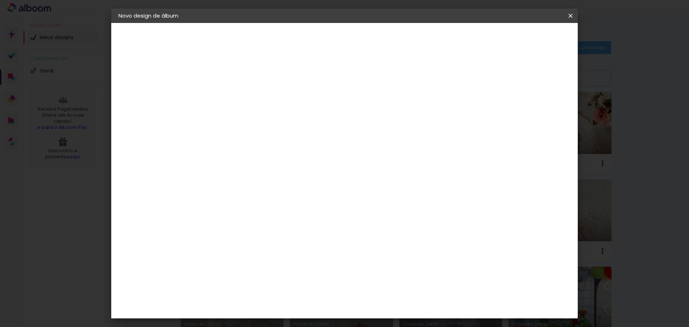
type input "GO"
type paper-input "GO"
click at [257, 166] on paper-item "Go image" at bounding box center [246, 163] width 63 height 19
click at [0, 0] on slot "Avançar" at bounding box center [0, 0] width 0 height 0
click at [272, 131] on div at bounding box center [254, 131] width 37 height 1
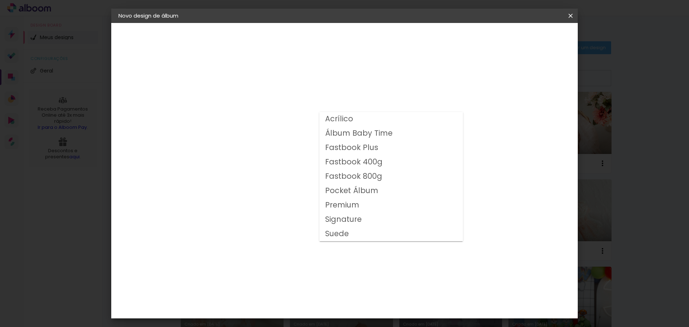
click at [0, 0] on slot "Fastbook 800g" at bounding box center [0, 0] width 0 height 0
type input "Fastbook 800g"
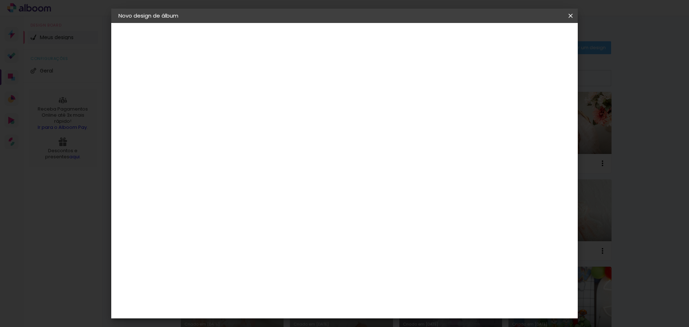
click at [284, 312] on span "20 × 20" at bounding box center [267, 323] width 33 height 23
click at [353, 37] on paper-button "Avançar" at bounding box center [334, 38] width 35 height 12
click at [0, 0] on slot "Mostrar sangria" at bounding box center [0, 0] width 0 height 0
type paper-checkbox "on"
click at [525, 36] on span "Iniciar design" at bounding box center [509, 38] width 33 height 5
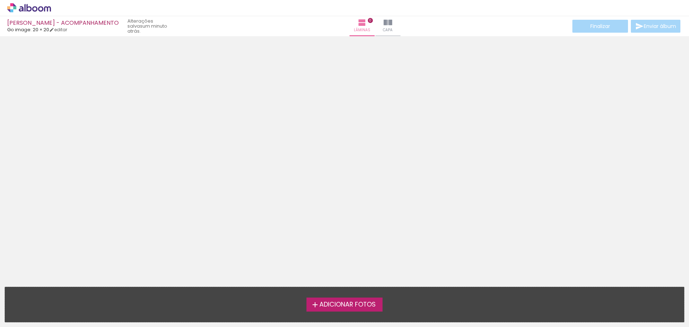
click at [360, 296] on div "Adicionar Fotos Solte suas fotos aqui..." at bounding box center [344, 304] width 678 height 35
click at [360, 298] on label "Adicionar Fotos" at bounding box center [344, 304] width 76 height 14
click at [0, 0] on input "file" at bounding box center [0, 0] width 0 height 0
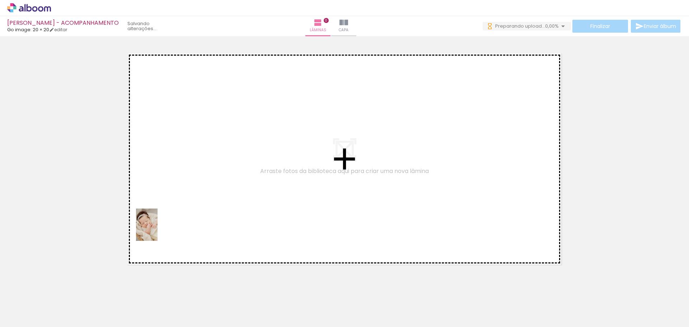
drag, startPoint x: 81, startPoint y: 302, endPoint x: 157, endPoint y: 230, distance: 105.3
click at [157, 230] on quentale-workspace at bounding box center [344, 163] width 689 height 327
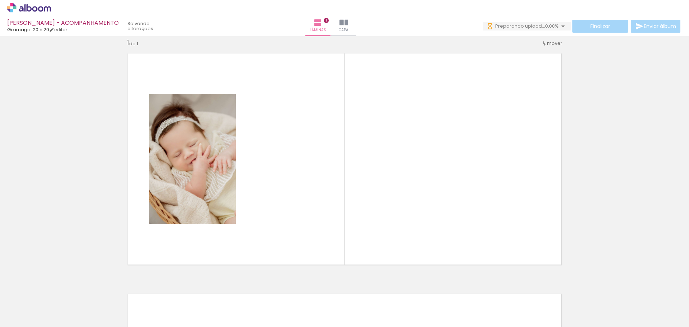
scroll to position [9, 0]
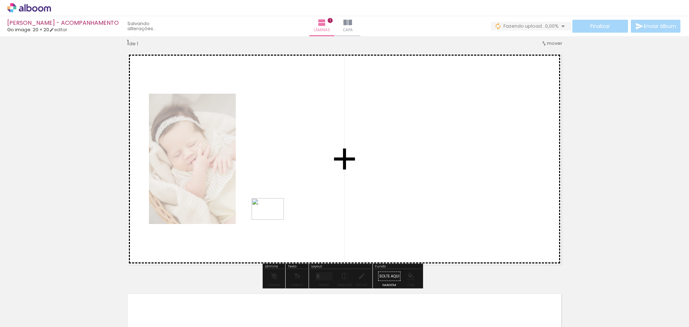
drag, startPoint x: 113, startPoint y: 307, endPoint x: 273, endPoint y: 219, distance: 182.3
click at [273, 219] on quentale-workspace at bounding box center [344, 163] width 689 height 327
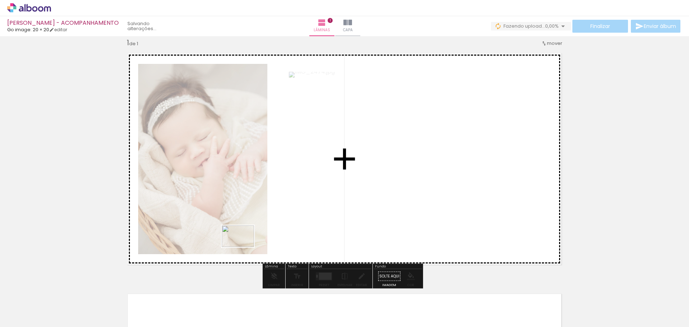
drag, startPoint x: 161, startPoint y: 309, endPoint x: 245, endPoint y: 245, distance: 105.6
click at [245, 245] on quentale-workspace at bounding box center [344, 163] width 689 height 327
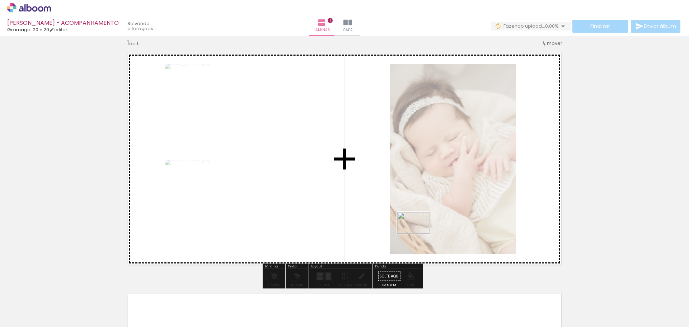
drag, startPoint x: 194, startPoint y: 302, endPoint x: 418, endPoint y: 233, distance: 235.0
click at [418, 233] on quentale-workspace at bounding box center [344, 163] width 689 height 327
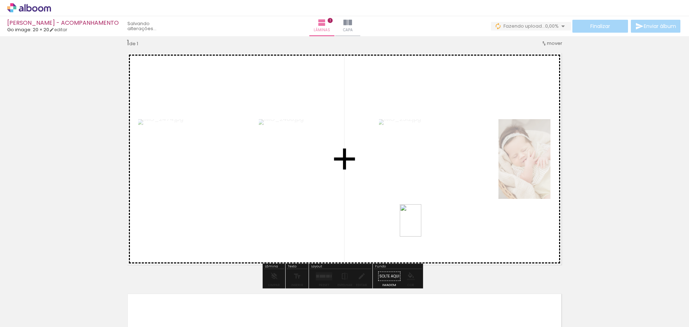
drag, startPoint x: 245, startPoint y: 309, endPoint x: 421, endPoint y: 226, distance: 194.7
click at [421, 226] on quentale-workspace at bounding box center [344, 163] width 689 height 327
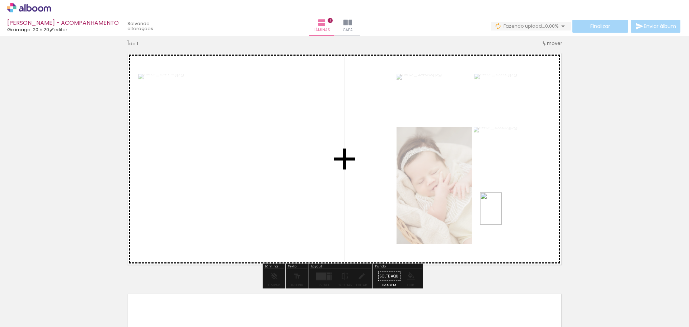
drag, startPoint x: 283, startPoint y: 301, endPoint x: 501, endPoint y: 214, distance: 235.5
click at [501, 214] on quentale-workspace at bounding box center [344, 163] width 689 height 327
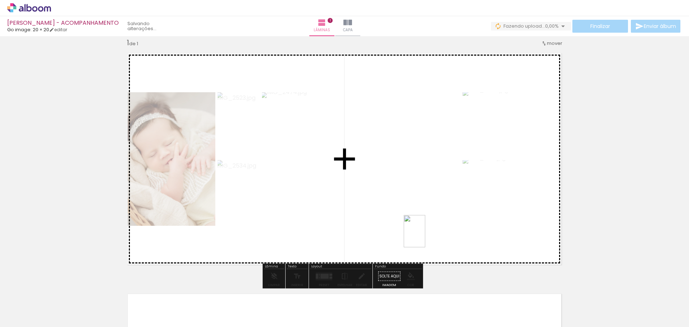
drag, startPoint x: 317, startPoint y: 305, endPoint x: 430, endPoint y: 233, distance: 134.1
click at [430, 233] on quentale-workspace at bounding box center [344, 163] width 689 height 327
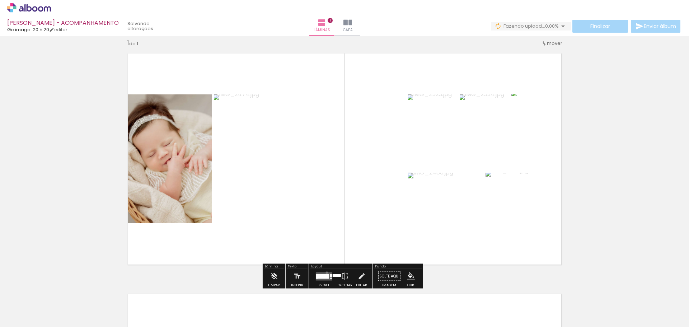
click at [325, 272] on quentale-layouter at bounding box center [324, 276] width 16 height 8
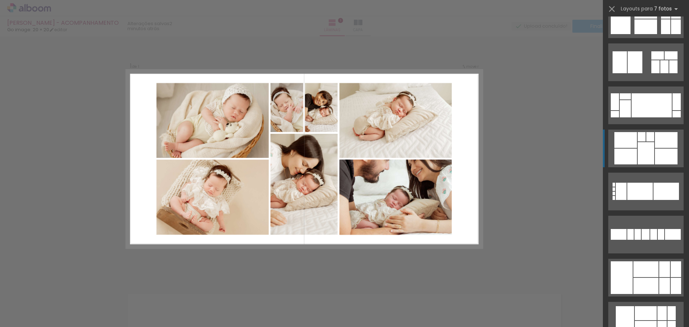
scroll to position [1578, 0]
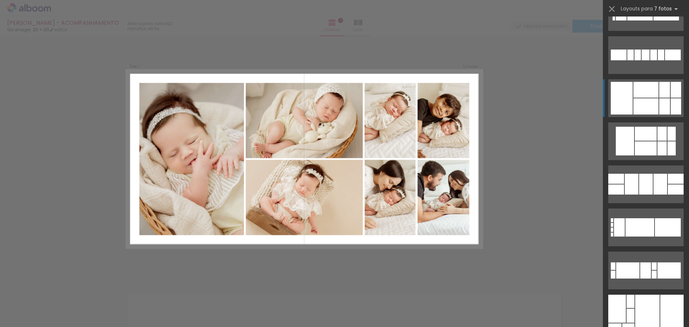
click at [659, 99] on div at bounding box center [664, 106] width 11 height 16
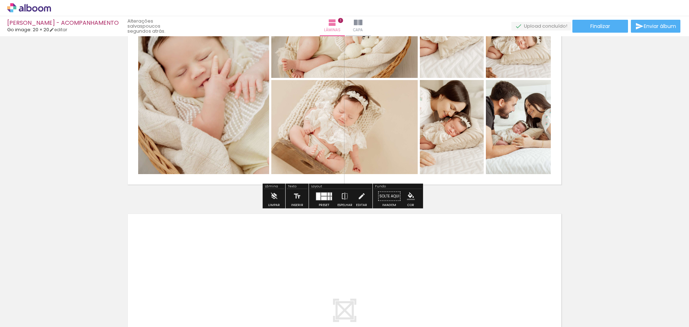
scroll to position [191, 0]
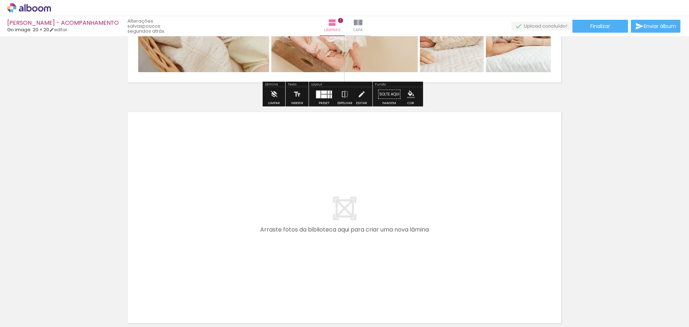
click at [13, 313] on iron-icon at bounding box center [10, 317] width 9 height 9
click at [0, 0] on input "file" at bounding box center [0, 0] width 0 height 0
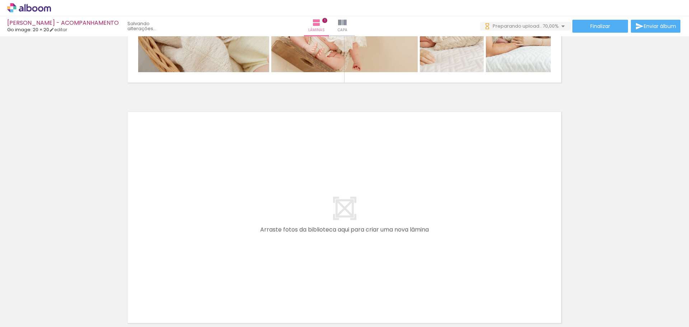
scroll to position [0, 0]
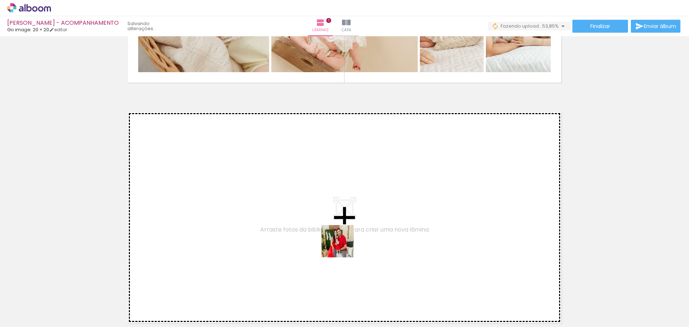
drag, startPoint x: 361, startPoint y: 300, endPoint x: 343, endPoint y: 246, distance: 56.6
click at [343, 246] on quentale-workspace at bounding box center [344, 163] width 689 height 327
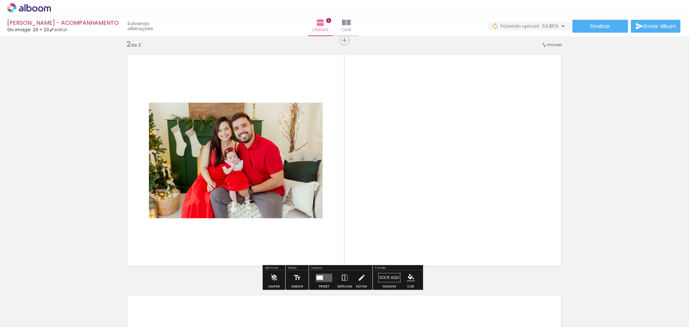
scroll to position [250, 0]
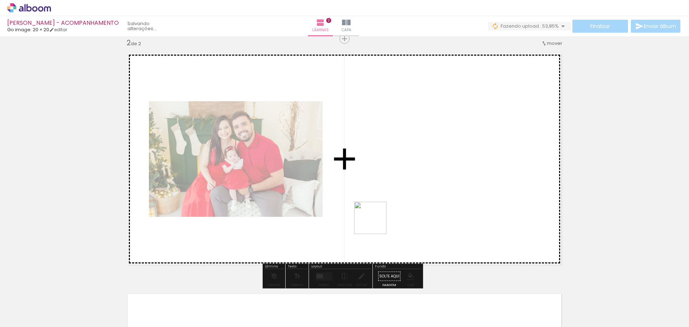
drag, startPoint x: 394, startPoint y: 299, endPoint x: 377, endPoint y: 228, distance: 72.6
click at [375, 222] on quentale-workspace at bounding box center [344, 163] width 689 height 327
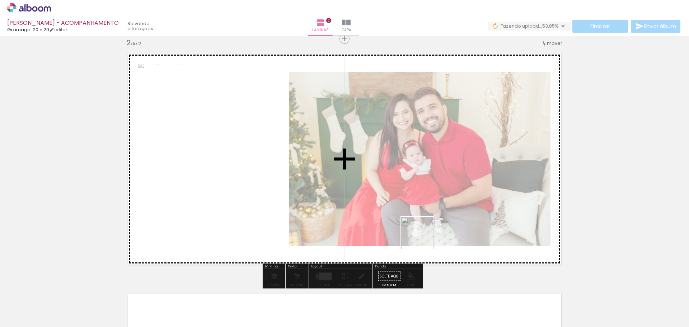
drag, startPoint x: 427, startPoint y: 295, endPoint x: 422, endPoint y: 238, distance: 56.9
click at [422, 238] on quentale-workspace at bounding box center [344, 163] width 689 height 327
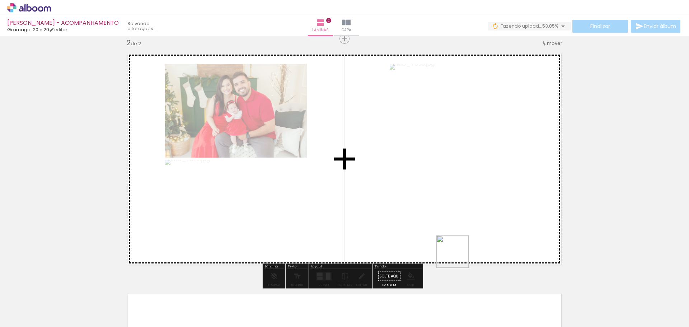
drag, startPoint x: 473, startPoint y: 300, endPoint x: 504, endPoint y: 290, distance: 32.1
click at [444, 236] on quentale-workspace at bounding box center [344, 163] width 689 height 327
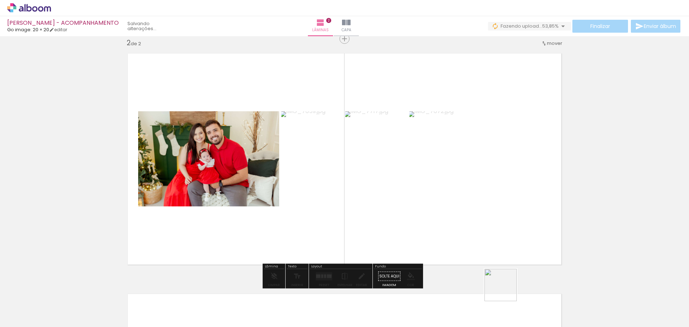
drag, startPoint x: 511, startPoint y: 303, endPoint x: 544, endPoint y: 310, distance: 33.8
click at [468, 233] on quentale-workspace at bounding box center [344, 163] width 689 height 327
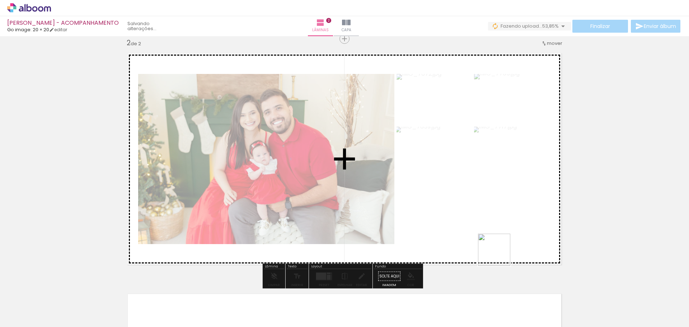
drag, startPoint x: 551, startPoint y: 311, endPoint x: 499, endPoint y: 255, distance: 76.4
click at [499, 255] on quentale-workspace at bounding box center [344, 163] width 689 height 327
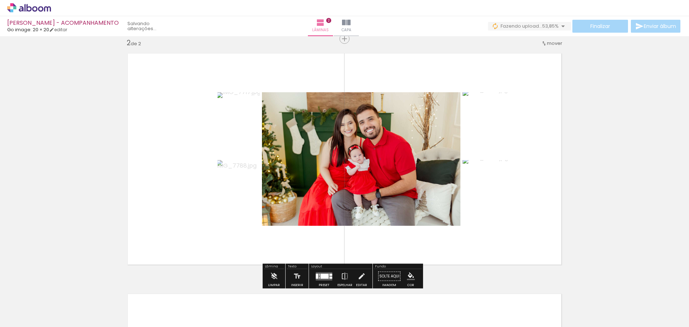
drag, startPoint x: 321, startPoint y: 275, endPoint x: 316, endPoint y: 259, distance: 16.2
click at [321, 274] on div at bounding box center [324, 275] width 8 height 5
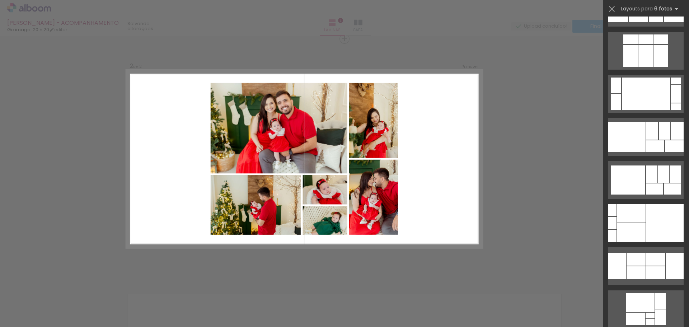
scroll to position [1685, 0]
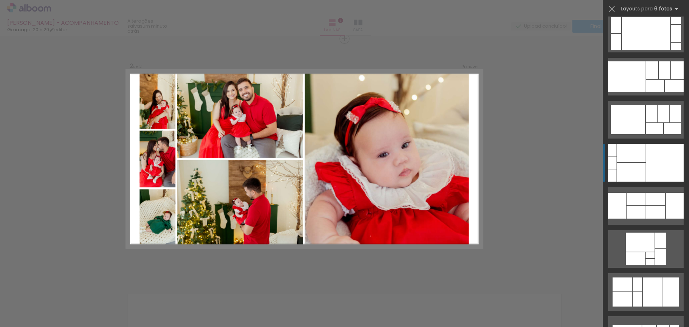
click at [620, 162] on quentale-layouter at bounding box center [645, 163] width 75 height 38
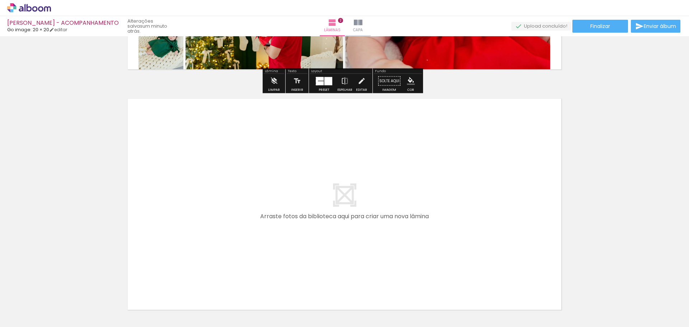
scroll to position [465, 0]
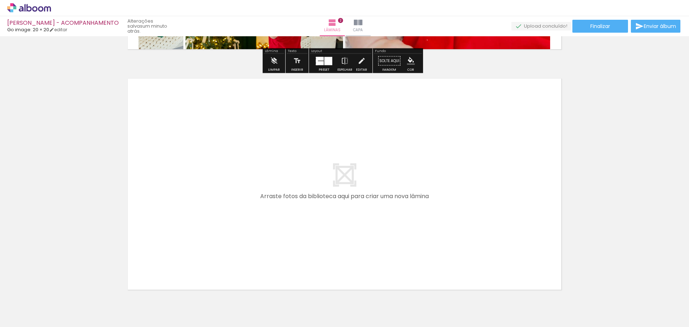
click at [23, 313] on span "Adicionar Fotos" at bounding box center [26, 317] width 22 height 8
click at [0, 0] on input "file" at bounding box center [0, 0] width 0 height 0
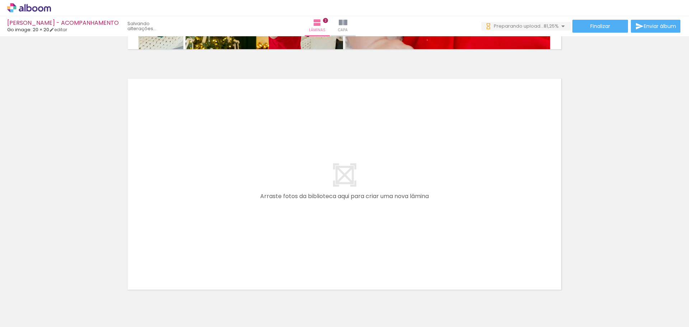
scroll to position [0, 0]
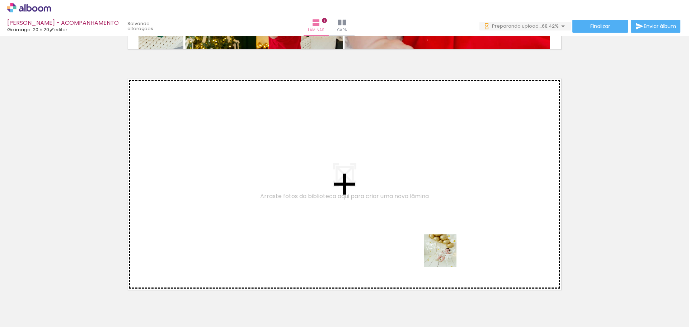
drag, startPoint x: 470, startPoint y: 310, endPoint x: 408, endPoint y: 205, distance: 122.0
click at [408, 205] on quentale-workspace at bounding box center [344, 163] width 689 height 327
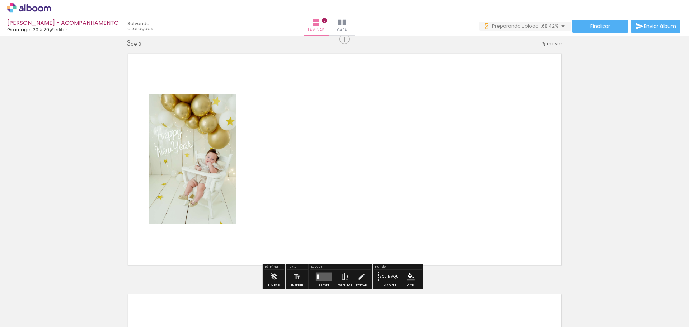
scroll to position [490, 0]
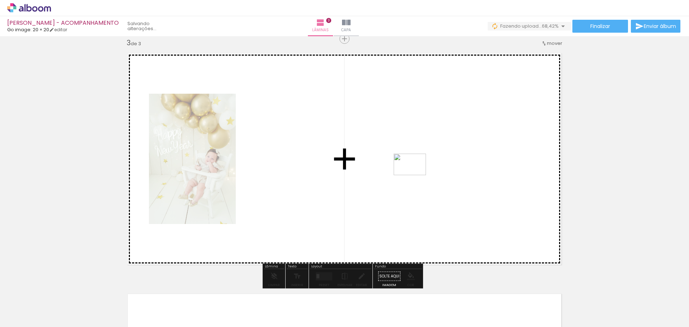
drag, startPoint x: 490, startPoint y: 297, endPoint x: 415, endPoint y: 175, distance: 143.4
click at [415, 175] on quentale-workspace at bounding box center [344, 163] width 689 height 327
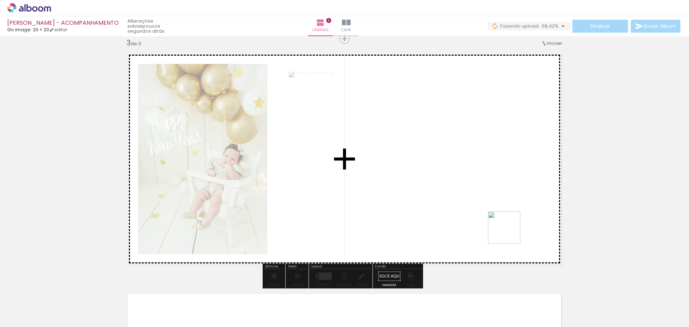
drag, startPoint x: 548, startPoint y: 307, endPoint x: 509, endPoint y: 228, distance: 88.2
click at [509, 228] on quentale-workspace at bounding box center [344, 163] width 689 height 327
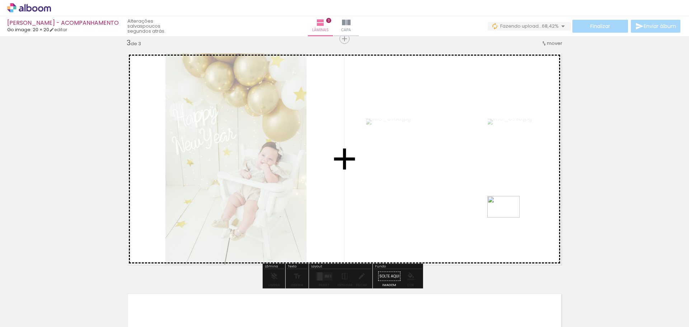
drag, startPoint x: 583, startPoint y: 305, endPoint x: 508, endPoint y: 217, distance: 115.0
click at [508, 217] on quentale-workspace at bounding box center [344, 163] width 689 height 327
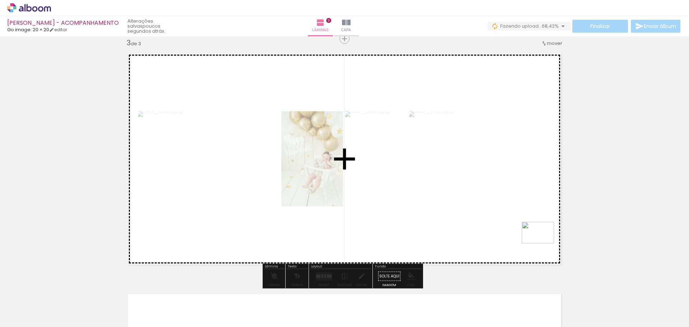
drag, startPoint x: 632, startPoint y: 309, endPoint x: 543, endPoint y: 243, distance: 111.0
click at [543, 243] on quentale-workspace at bounding box center [344, 163] width 689 height 327
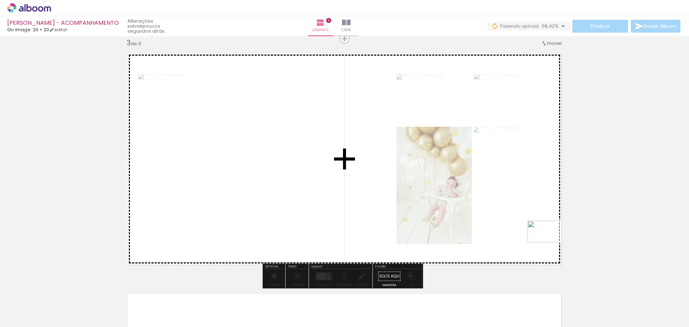
drag, startPoint x: 671, startPoint y: 306, endPoint x: 549, endPoint y: 242, distance: 137.8
click at [549, 242] on quentale-workspace at bounding box center [344, 163] width 689 height 327
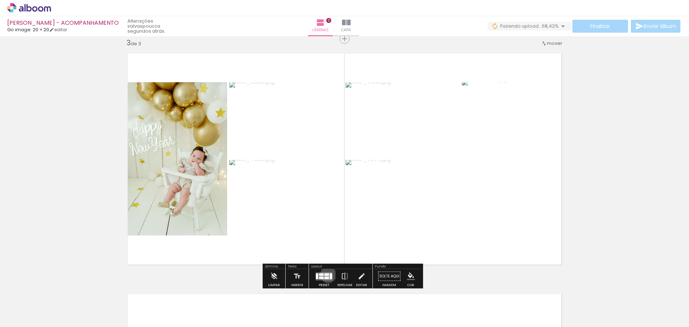
click at [326, 274] on div at bounding box center [326, 274] width 5 height 3
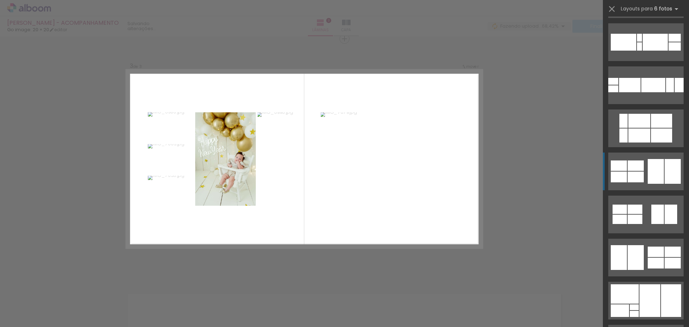
scroll to position [1004, 0]
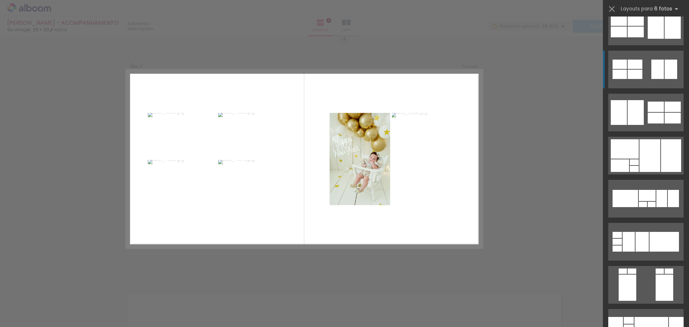
click at [647, 72] on quentale-layouter at bounding box center [645, 70] width 75 height 38
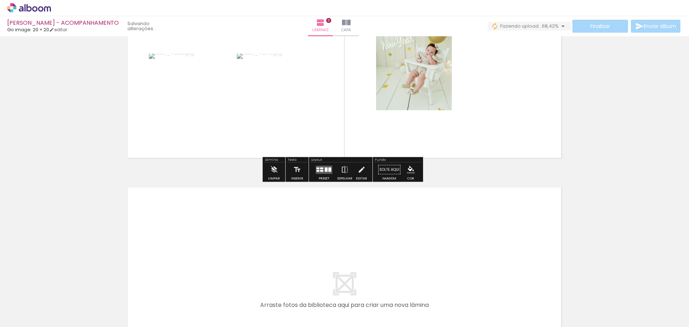
scroll to position [669, 0]
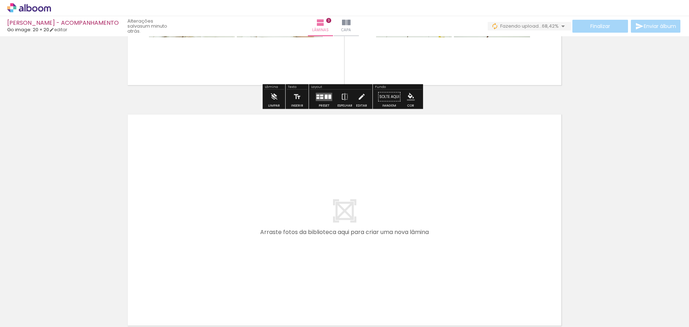
click at [28, 319] on span "Adicionar Fotos" at bounding box center [26, 317] width 22 height 8
click at [0, 0] on input "file" at bounding box center [0, 0] width 0 height 0
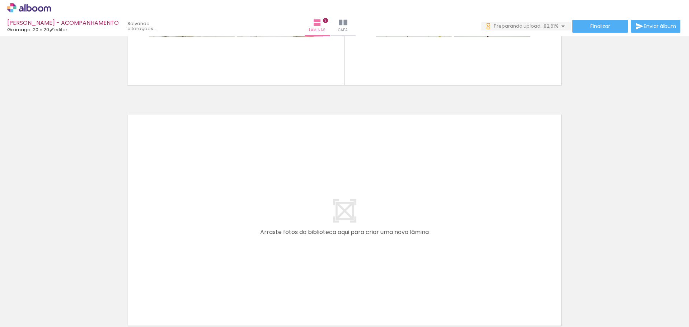
scroll to position [0, 377]
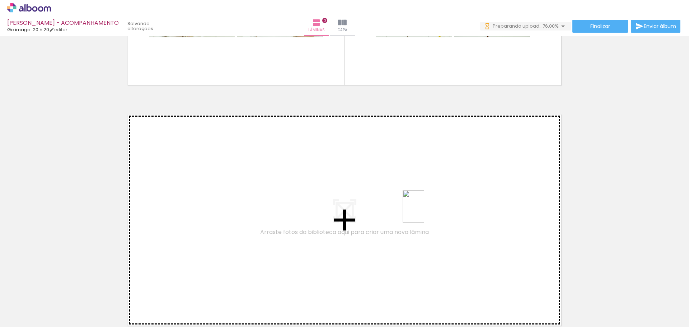
drag, startPoint x: 469, startPoint y: 311, endPoint x: 424, endPoint y: 212, distance: 108.7
click at [424, 212] on quentale-workspace at bounding box center [344, 163] width 689 height 327
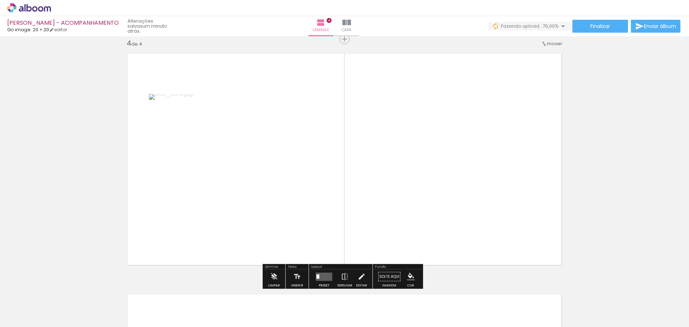
scroll to position [730, 0]
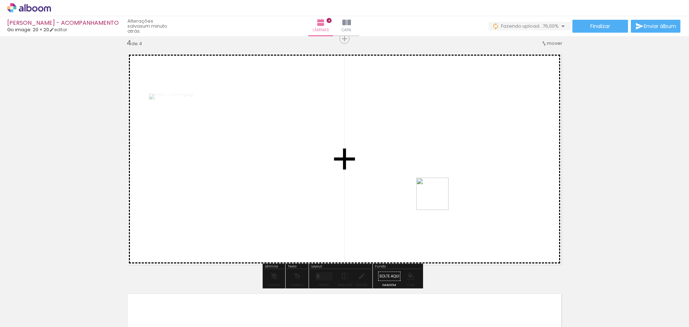
drag, startPoint x: 500, startPoint y: 307, endPoint x: 432, endPoint y: 191, distance: 134.8
click at [432, 191] on quentale-workspace at bounding box center [344, 163] width 689 height 327
drag, startPoint x: 526, startPoint y: 299, endPoint x: 468, endPoint y: 188, distance: 126.1
click at [468, 188] on quentale-workspace at bounding box center [344, 163] width 689 height 327
drag, startPoint x: 578, startPoint y: 312, endPoint x: 507, endPoint y: 246, distance: 96.9
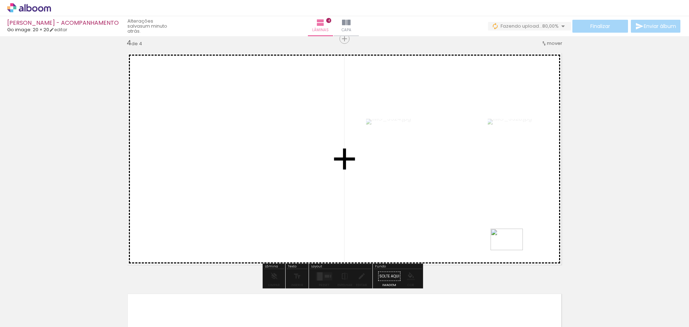
click at [507, 246] on quentale-workspace at bounding box center [344, 163] width 689 height 327
drag, startPoint x: 615, startPoint y: 306, endPoint x: 537, endPoint y: 226, distance: 111.6
click at [537, 226] on quentale-workspace at bounding box center [344, 163] width 689 height 327
drag, startPoint x: 657, startPoint y: 302, endPoint x: 522, endPoint y: 230, distance: 153.5
click at [522, 230] on quentale-workspace at bounding box center [344, 163] width 689 height 327
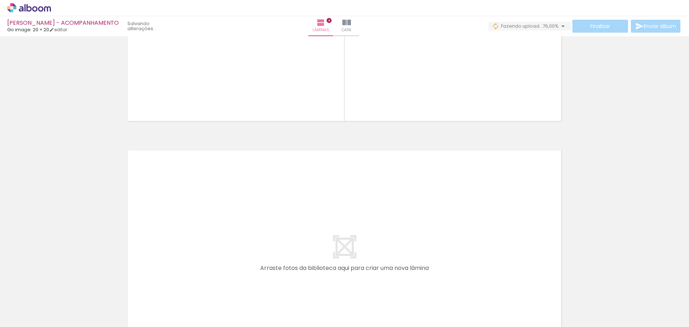
scroll to position [909, 0]
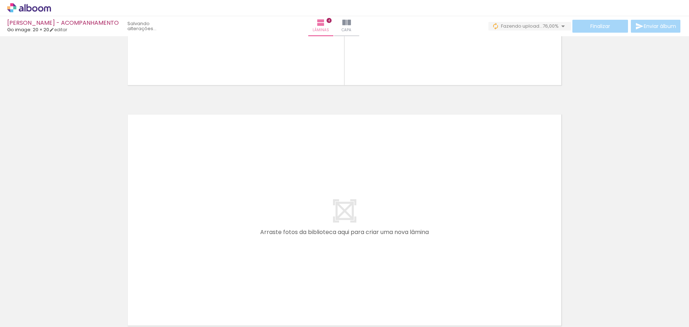
click at [33, 315] on span "Adicionar Fotos" at bounding box center [26, 317] width 22 height 8
click at [0, 0] on input "file" at bounding box center [0, 0] width 0 height 0
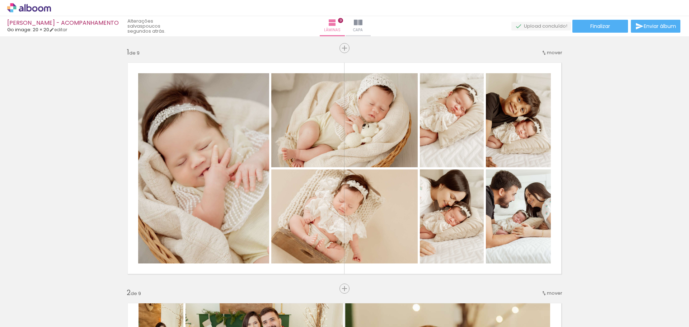
click at [0, 0] on div "Confirmar Cancelar" at bounding box center [0, 0] width 0 height 0
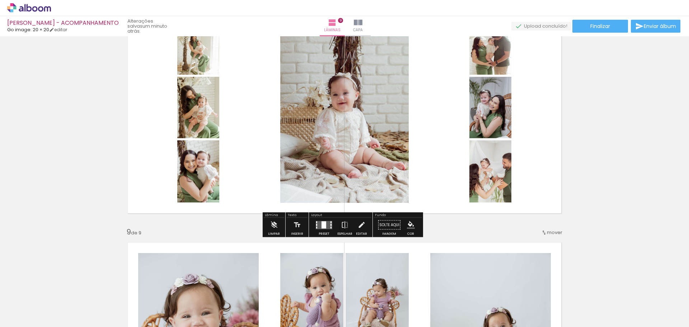
scroll to position [0, 1662]
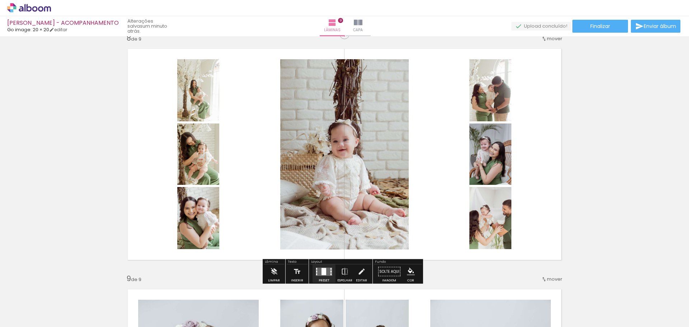
scroll to position [1691, 0]
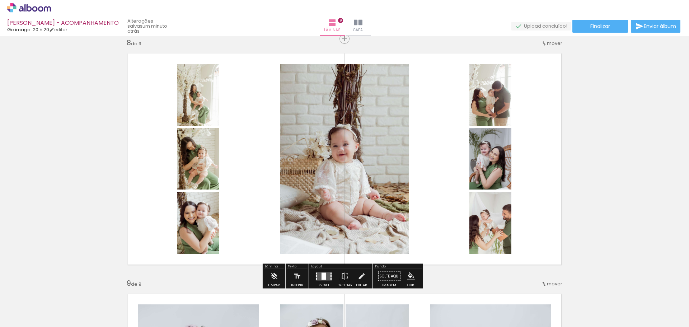
click at [316, 276] on div at bounding box center [316, 276] width 1 height 2
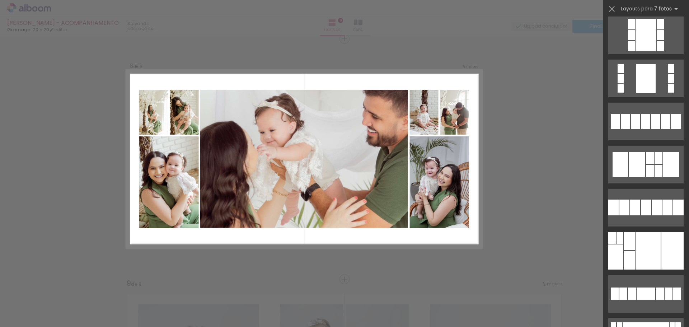
scroll to position [502, 0]
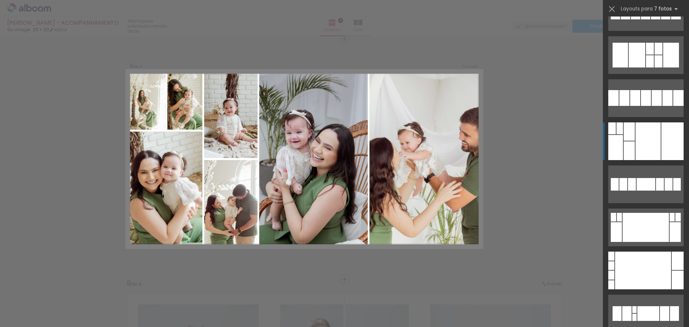
click at [652, 142] on div at bounding box center [647, 141] width 25 height 38
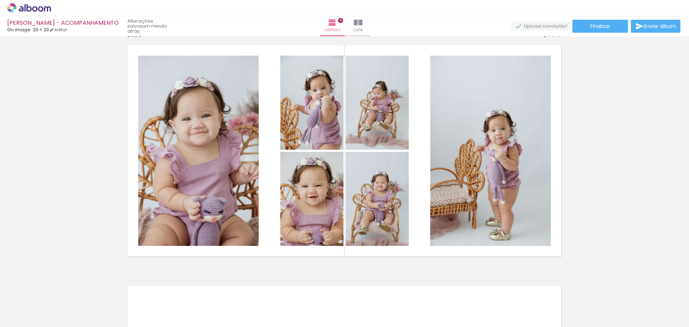
scroll to position [2050, 0]
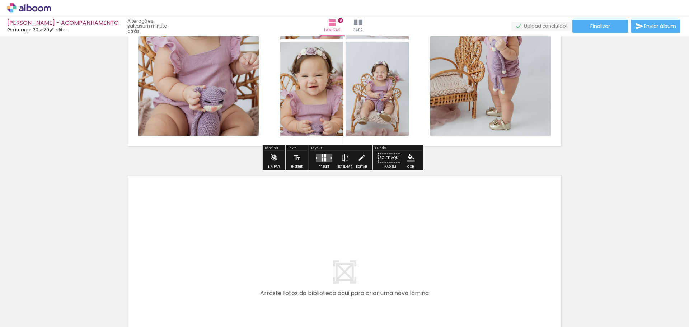
click at [22, 318] on span "Adicionar Fotos" at bounding box center [26, 317] width 22 height 8
click at [0, 0] on input "file" at bounding box center [0, 0] width 0 height 0
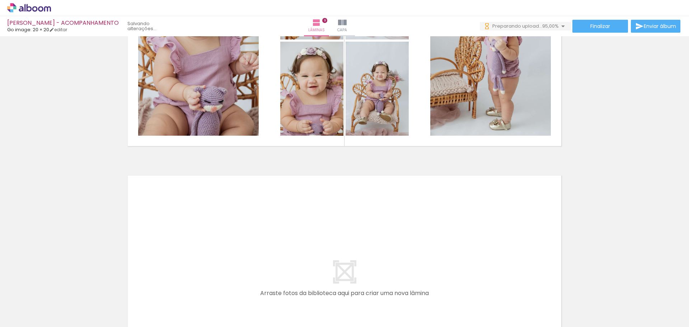
scroll to position [0, 0]
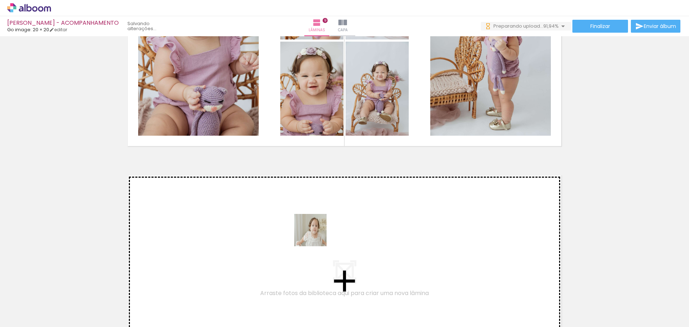
drag, startPoint x: 462, startPoint y: 307, endPoint x: 308, endPoint y: 233, distance: 170.8
click at [308, 233] on quentale-workspace at bounding box center [344, 163] width 689 height 327
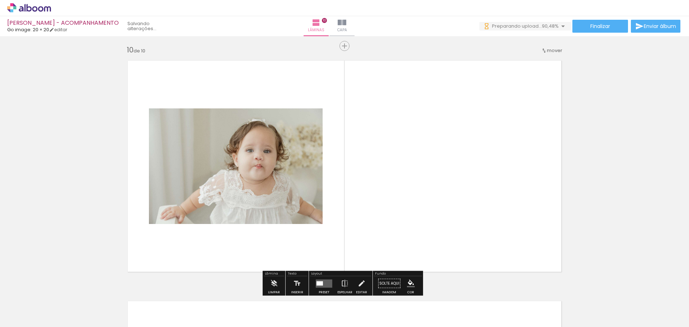
scroll to position [2172, 0]
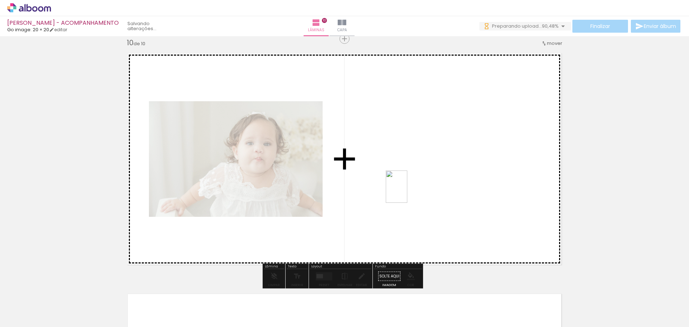
drag, startPoint x: 488, startPoint y: 298, endPoint x: 510, endPoint y: 270, distance: 35.8
click at [407, 192] on quentale-workspace at bounding box center [344, 163] width 689 height 327
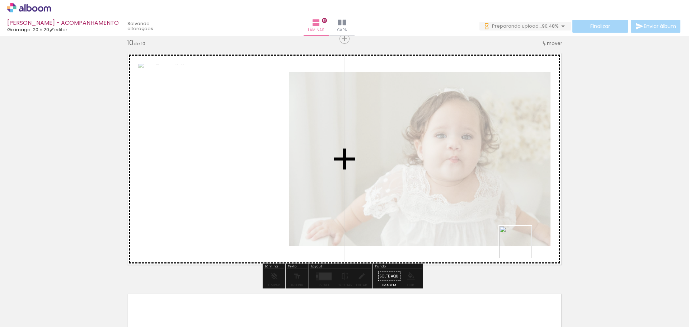
drag, startPoint x: 549, startPoint y: 316, endPoint x: 519, endPoint y: 235, distance: 85.9
click at [519, 235] on quentale-workspace at bounding box center [344, 163] width 689 height 327
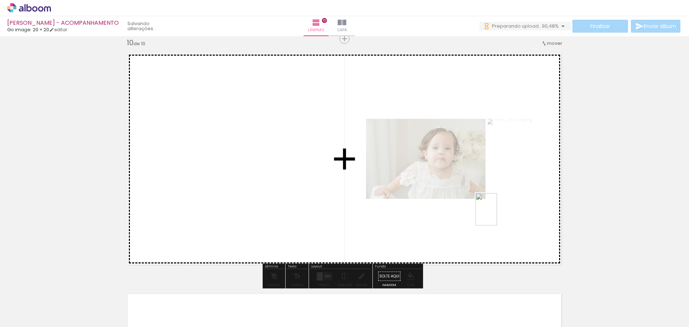
drag, startPoint x: 574, startPoint y: 307, endPoint x: 497, endPoint y: 214, distance: 120.4
click at [497, 214] on quentale-workspace at bounding box center [344, 163] width 689 height 327
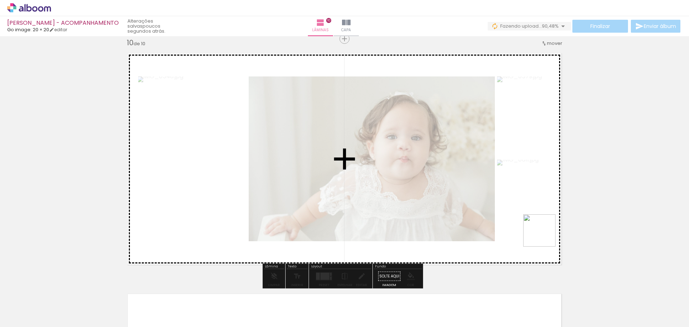
drag, startPoint x: 615, startPoint y: 307, endPoint x: 536, endPoint y: 228, distance: 111.6
click at [536, 228] on quentale-workspace at bounding box center [344, 163] width 689 height 327
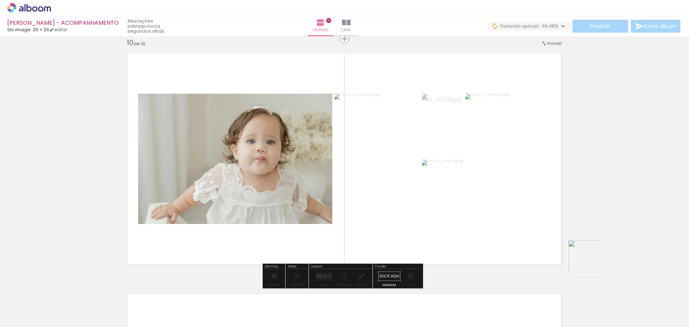
drag, startPoint x: 653, startPoint y: 307, endPoint x: 565, endPoint y: 246, distance: 106.7
click at [565, 246] on quentale-workspace at bounding box center [344, 163] width 689 height 327
click at [540, 238] on quentale-layouter at bounding box center [344, 159] width 445 height 222
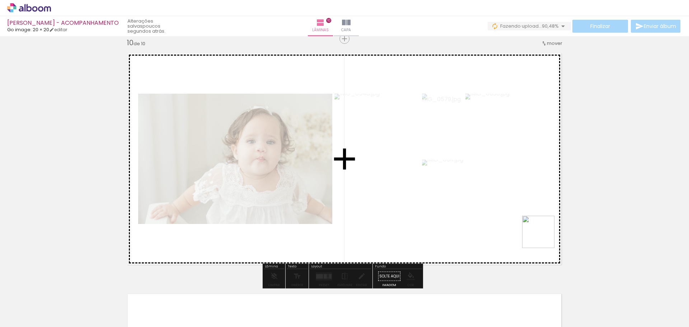
drag, startPoint x: 666, startPoint y: 309, endPoint x: 543, endPoint y: 237, distance: 143.2
click at [543, 237] on quentale-workspace at bounding box center [344, 163] width 689 height 327
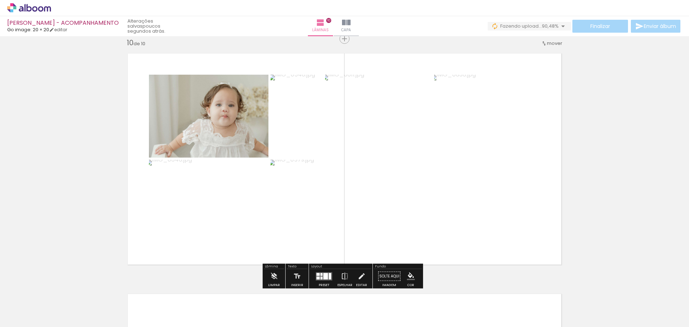
click at [328, 273] on div at bounding box center [329, 276] width 3 height 6
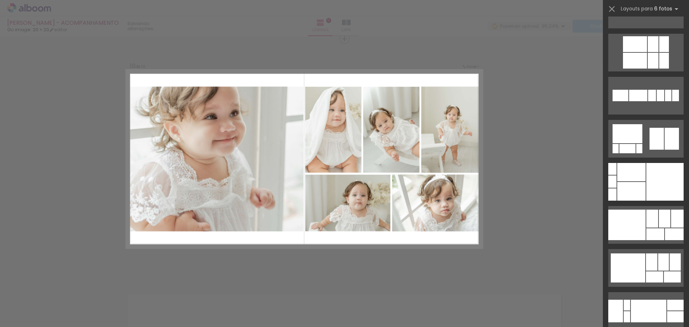
scroll to position [2295, 0]
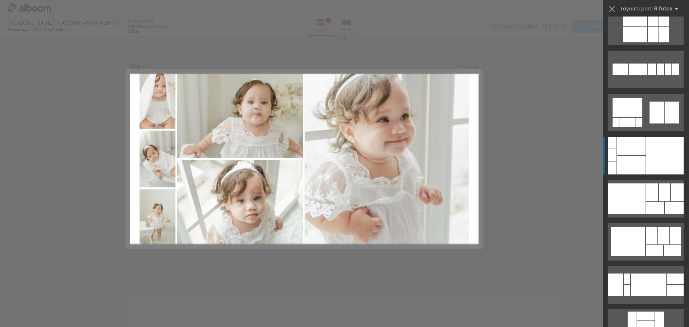
click at [657, 165] on div at bounding box center [664, 156] width 37 height 38
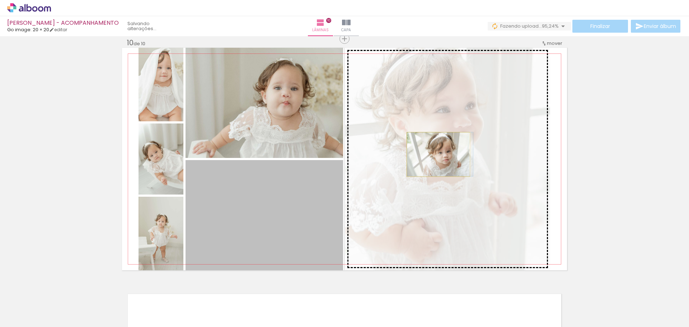
drag, startPoint x: 300, startPoint y: 193, endPoint x: 435, endPoint y: 154, distance: 140.5
click at [0, 0] on slot at bounding box center [0, 0] width 0 height 0
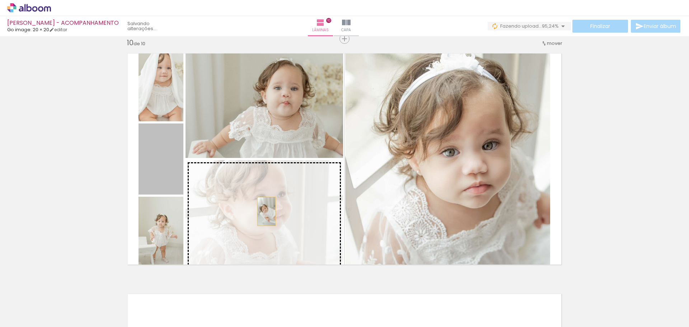
drag, startPoint x: 164, startPoint y: 165, endPoint x: 264, endPoint y: 211, distance: 109.9
click at [0, 0] on slot at bounding box center [0, 0] width 0 height 0
